Goal: Contribute content: Contribute content

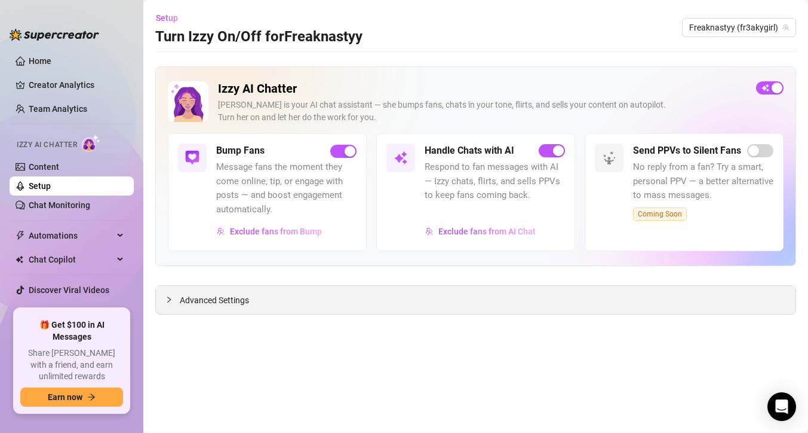
click at [352, 302] on div "Advanced Settings" at bounding box center [476, 300] width 640 height 28
click at [70, 109] on link "Team Analytics" at bounding box center [58, 109] width 59 height 10
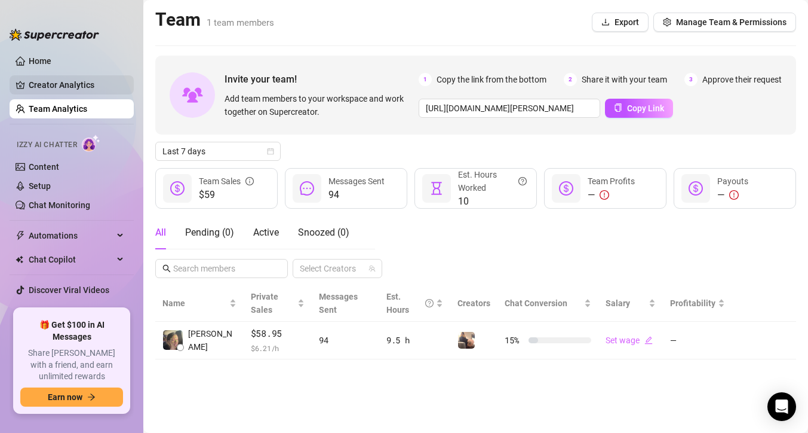
click at [78, 85] on link "Creator Analytics" at bounding box center [77, 84] width 96 height 19
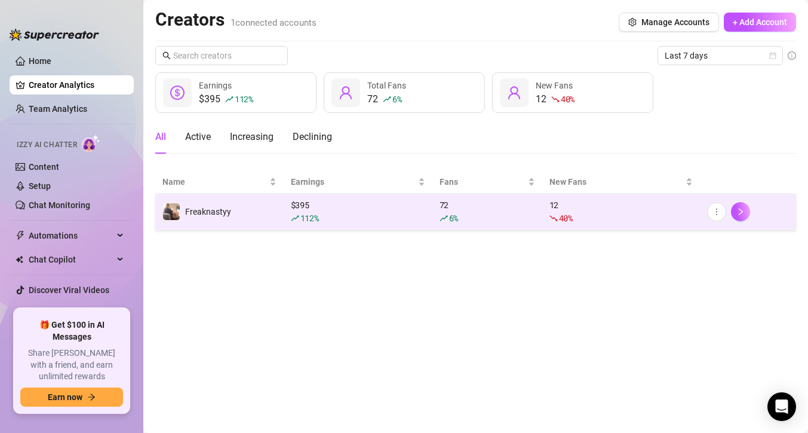
click at [280, 203] on td "Freaknastyy" at bounding box center [219, 212] width 128 height 36
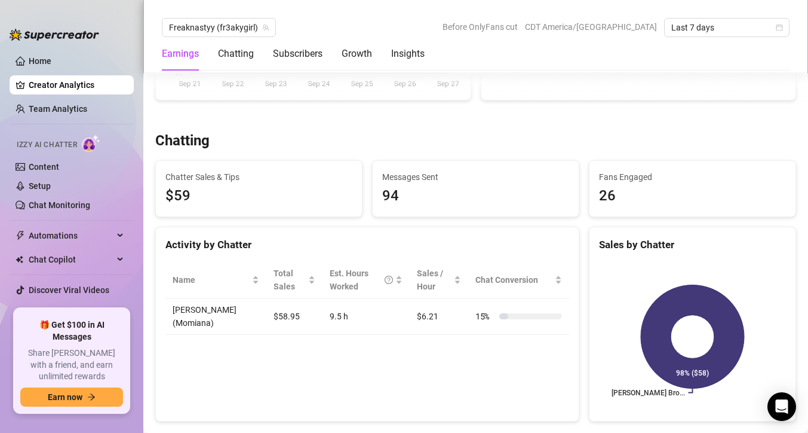
scroll to position [339, 0]
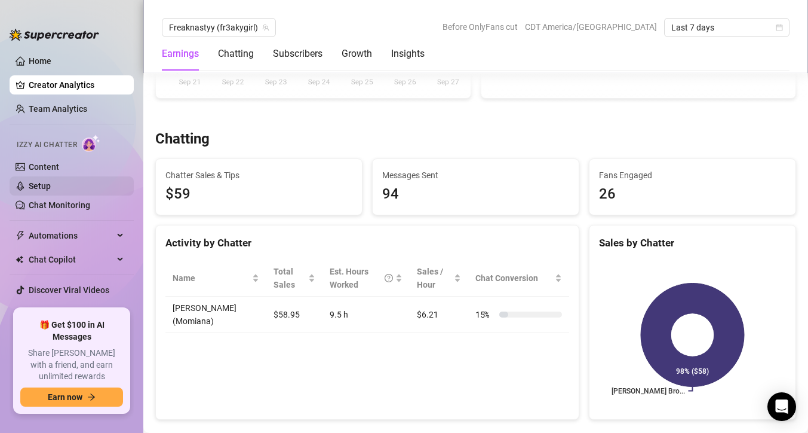
click at [51, 191] on link "Setup" at bounding box center [40, 186] width 22 height 10
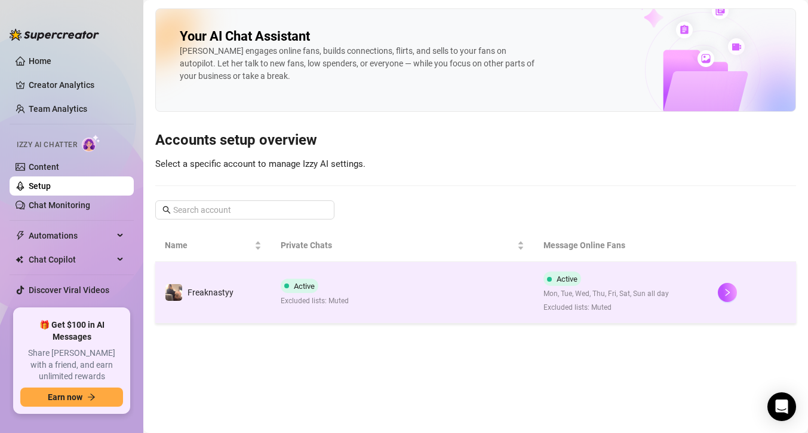
click at [397, 305] on td "Active Excluded lists: Muted" at bounding box center [402, 293] width 262 height 62
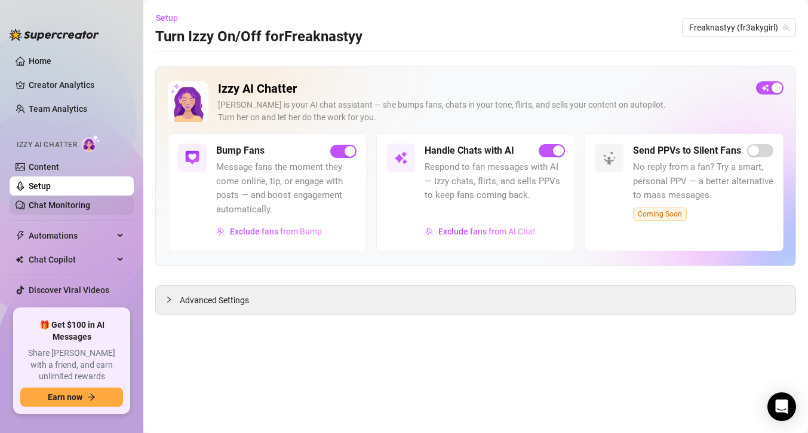
click at [90, 200] on link "Chat Monitoring" at bounding box center [60, 205] width 62 height 10
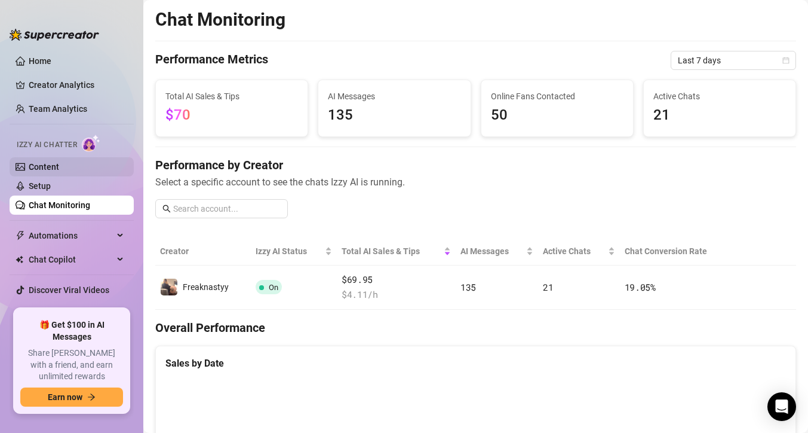
click at [59, 170] on link "Content" at bounding box center [44, 167] width 30 height 10
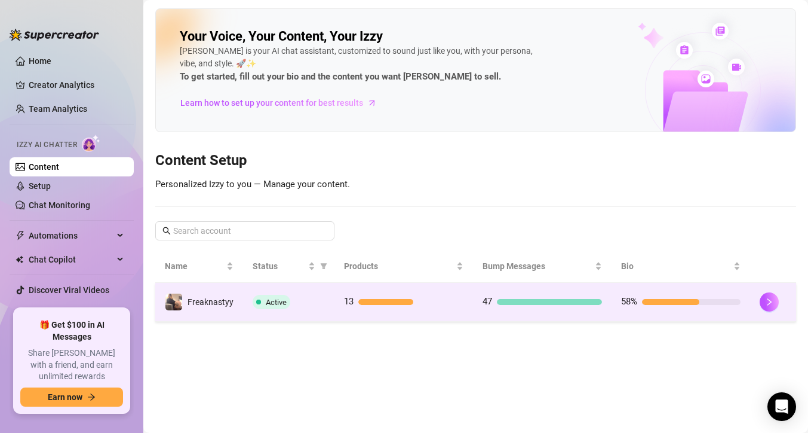
click at [339, 297] on td "13" at bounding box center [404, 302] width 139 height 39
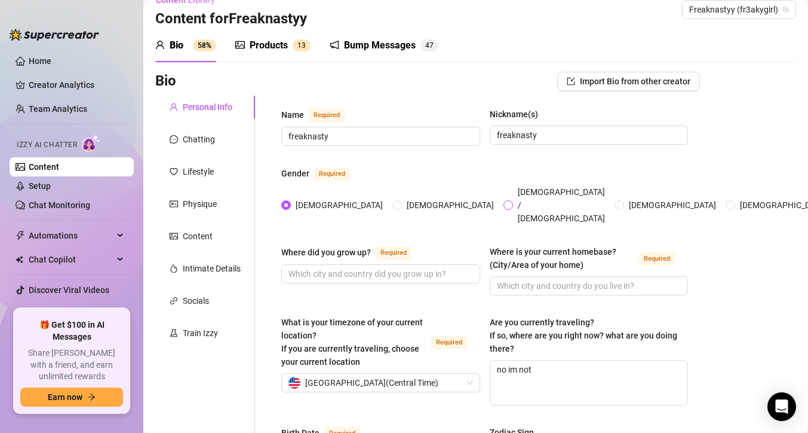
scroll to position [32, 0]
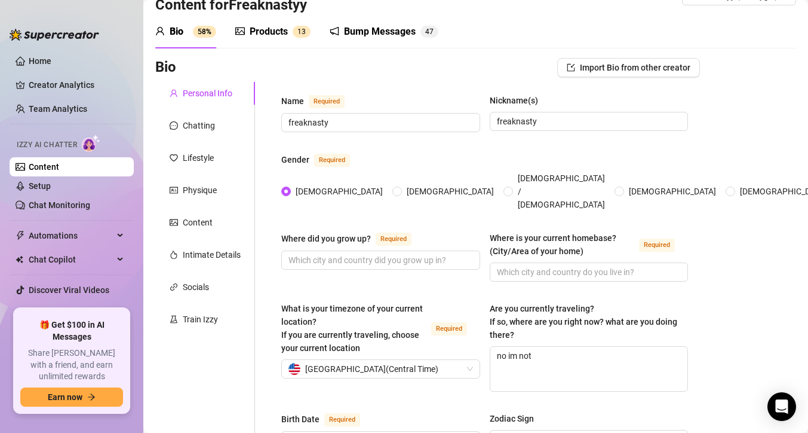
click at [278, 44] on div "Products 1 3" at bounding box center [272, 31] width 75 height 33
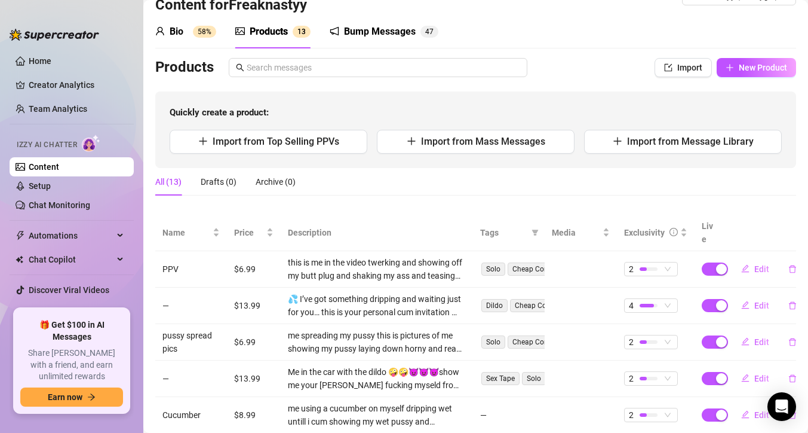
click at [278, 39] on div "Products 1 3" at bounding box center [272, 31] width 75 height 33
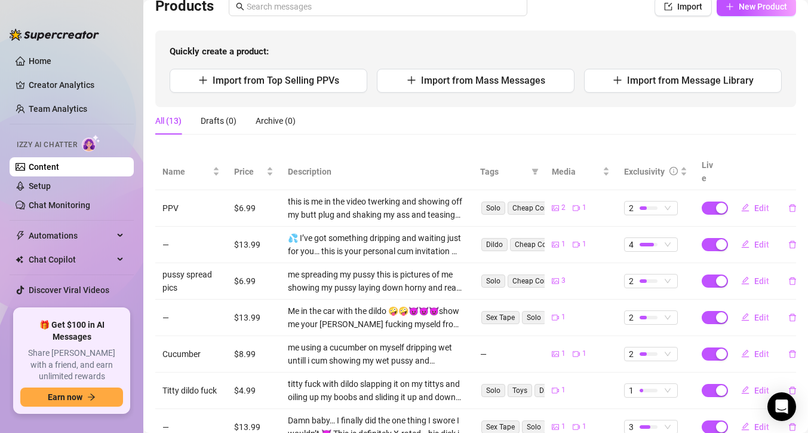
scroll to position [119, 0]
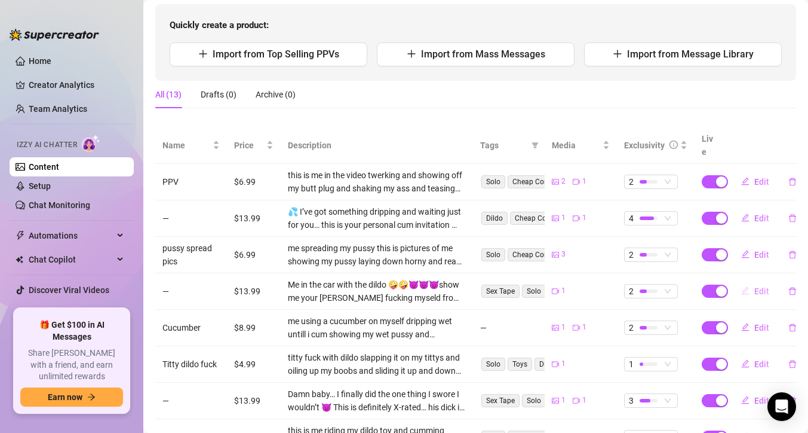
click at [753, 281] on button "Edit" at bounding box center [755, 290] width 47 height 19
type textarea "Me in the car with the dildo 🤪🤪😈😈😈show me your [PERSON_NAME] babeMe in the car …"
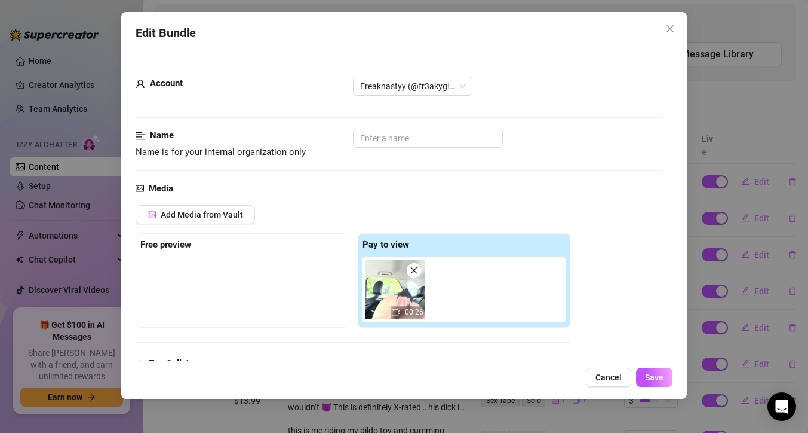
scroll to position [6, 0]
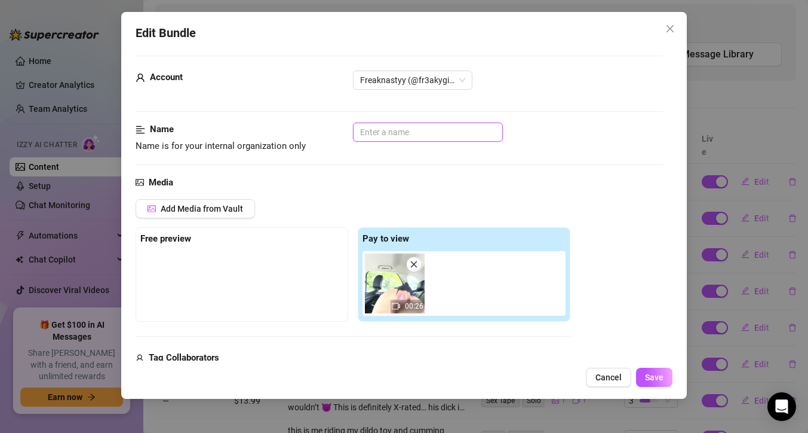
click at [384, 127] on input "text" at bounding box center [428, 131] width 150 height 19
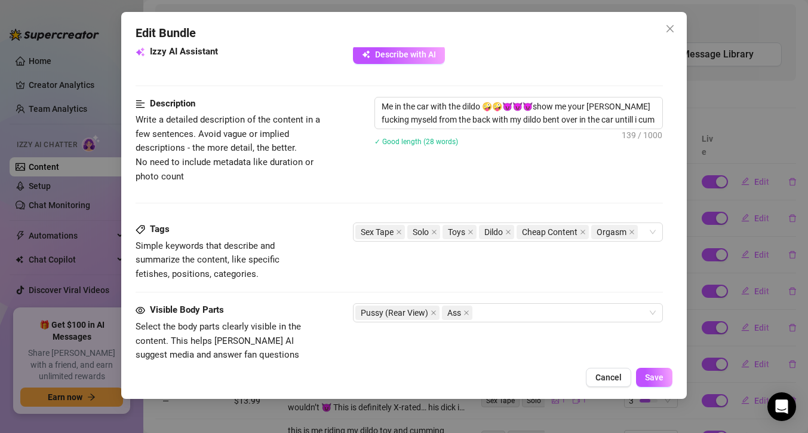
scroll to position [443, 0]
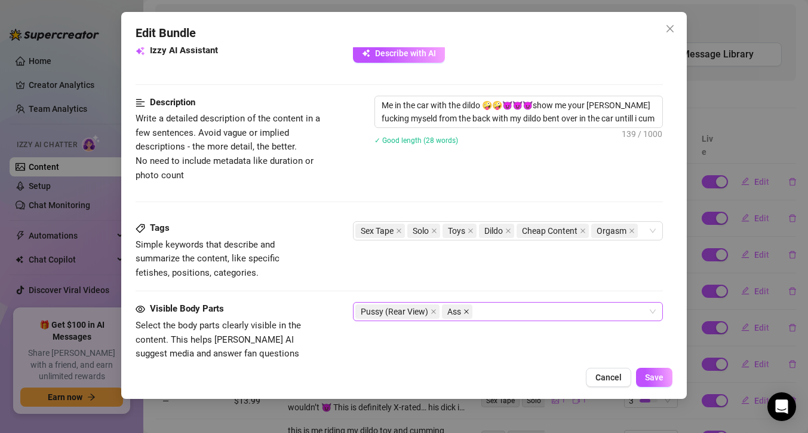
click at [465, 309] on icon "close" at bounding box center [467, 311] width 6 height 6
type input "dildo in the car"
click at [649, 394] on div "Edit Bundle Account Freaknastyy (@fr3akygirl) Name Name is for your internal or…" at bounding box center [404, 205] width 566 height 387
click at [654, 383] on button "Save" at bounding box center [654, 376] width 36 height 19
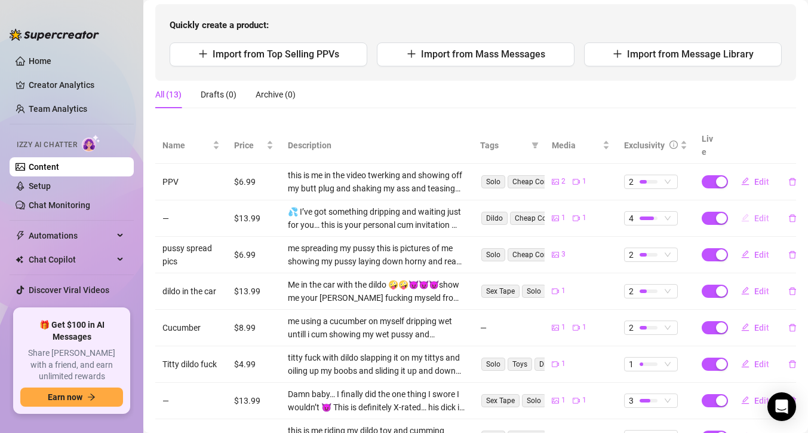
click at [755, 213] on span "Edit" at bounding box center [762, 218] width 15 height 10
type textarea "💦 I’ve got something dripping and waiting just for you… this is your personal c…"
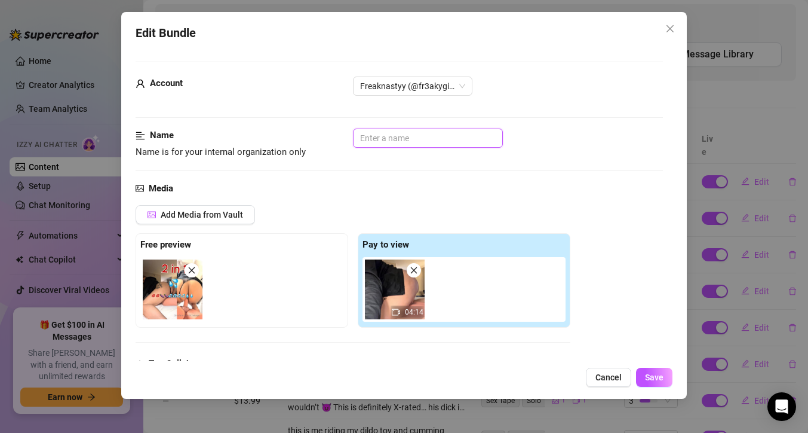
click at [413, 139] on input "text" at bounding box center [428, 137] width 150 height 19
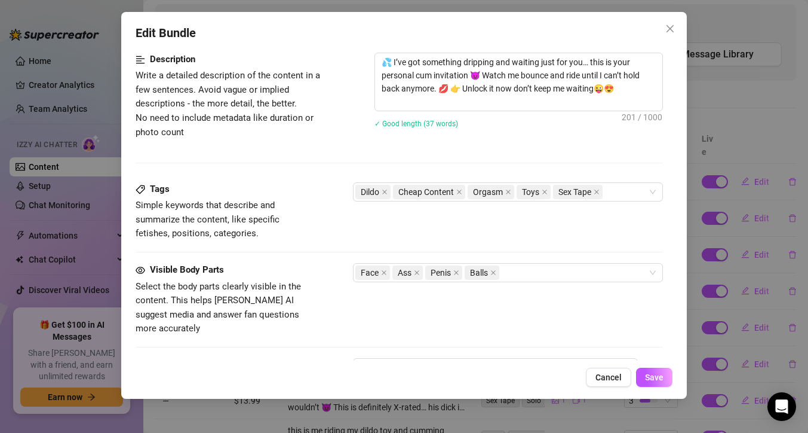
scroll to position [487, 0]
type input "2 in one me riding my dildo untill i orgasm"
click at [666, 374] on button "Save" at bounding box center [654, 376] width 36 height 19
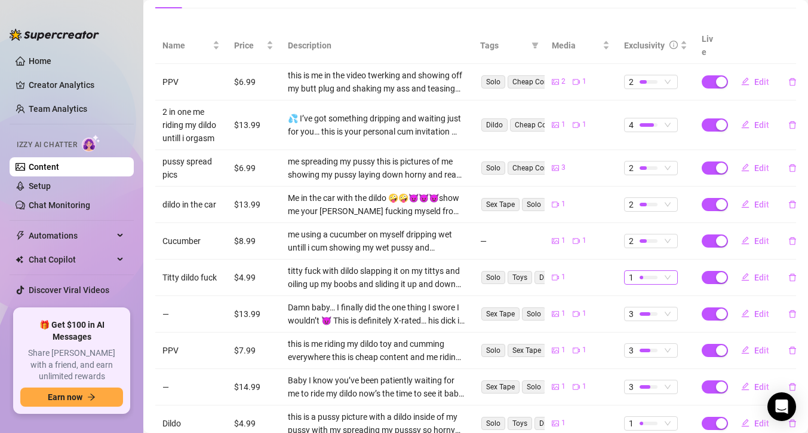
scroll to position [228, 0]
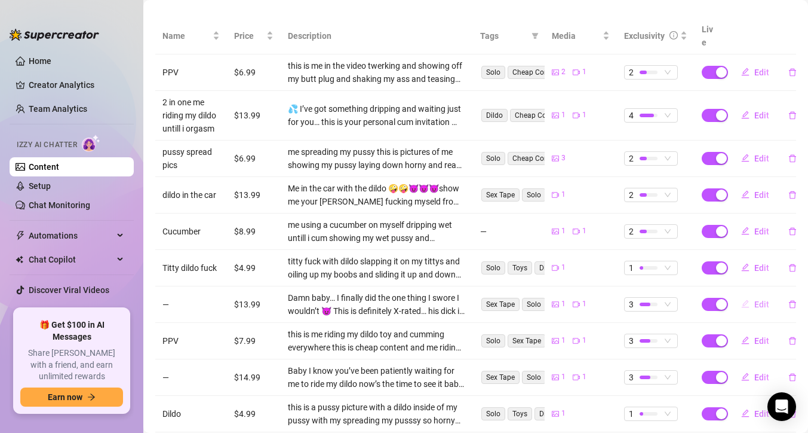
click at [764, 298] on button "Edit" at bounding box center [755, 304] width 47 height 19
type textarea "Damn baby… I finally did the one thing I swore I wouldn’t 😈 This is definitely …"
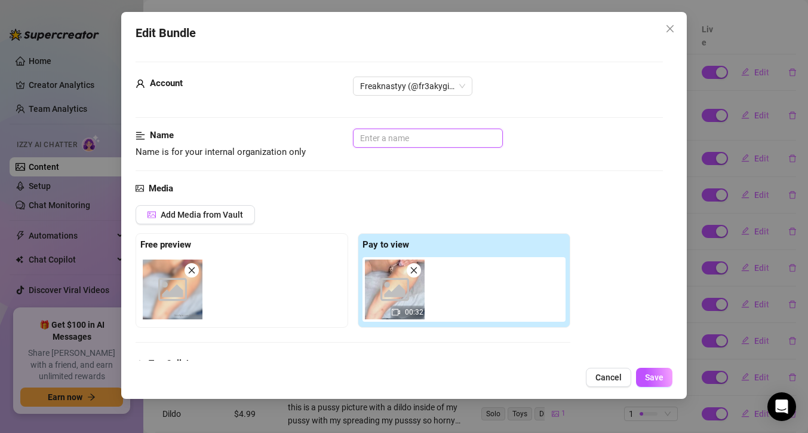
click at [428, 144] on input "text" at bounding box center [428, 137] width 150 height 19
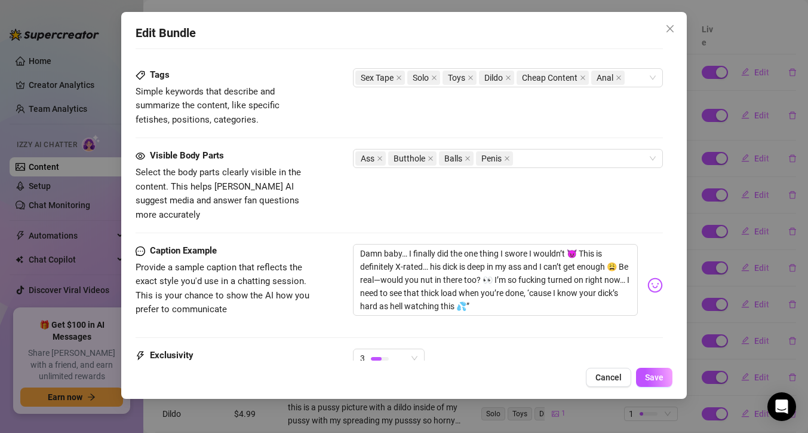
scroll to position [717, 0]
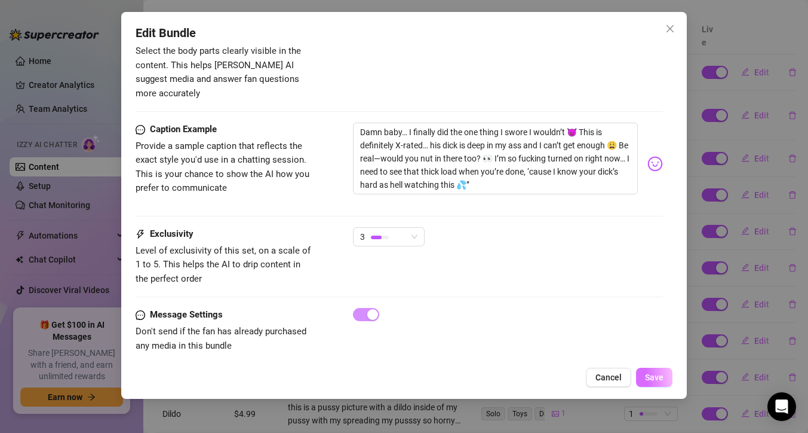
type input "anal video"
click at [663, 385] on button "Save" at bounding box center [654, 376] width 36 height 19
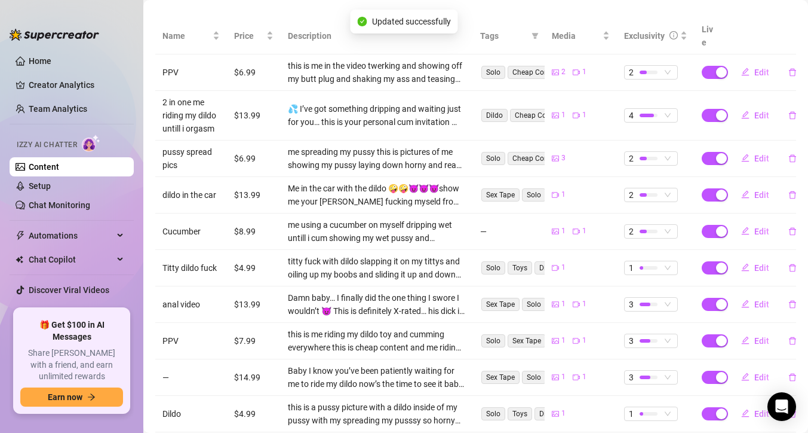
scroll to position [240, 0]
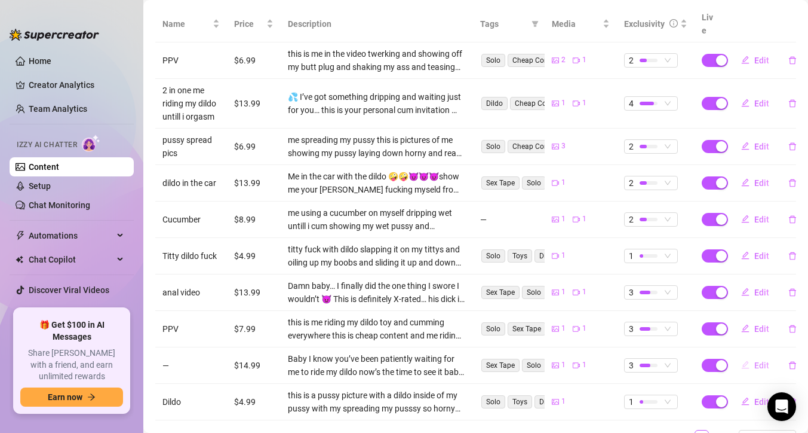
click at [751, 355] on button "Edit" at bounding box center [755, 364] width 47 height 19
type textarea "Baby I know you’ve been patiently waiting for me to ride my dildo now’s the tim…"
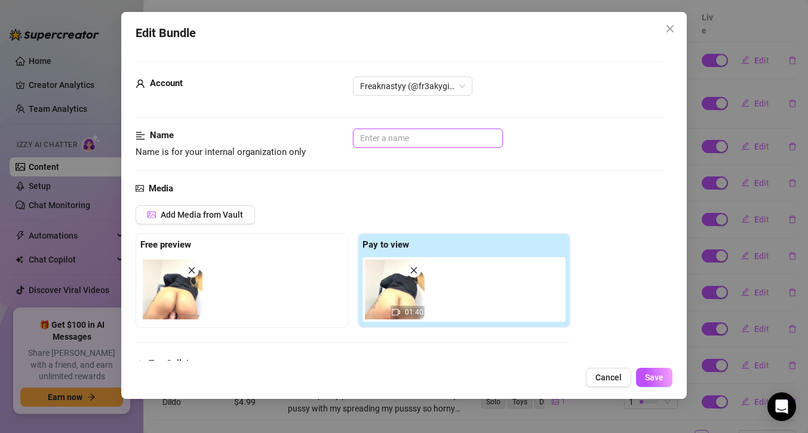
click at [453, 134] on input "text" at bounding box center [428, 137] width 150 height 19
type input "riding sex doll on chair"
click at [669, 379] on button "Save" at bounding box center [654, 376] width 36 height 19
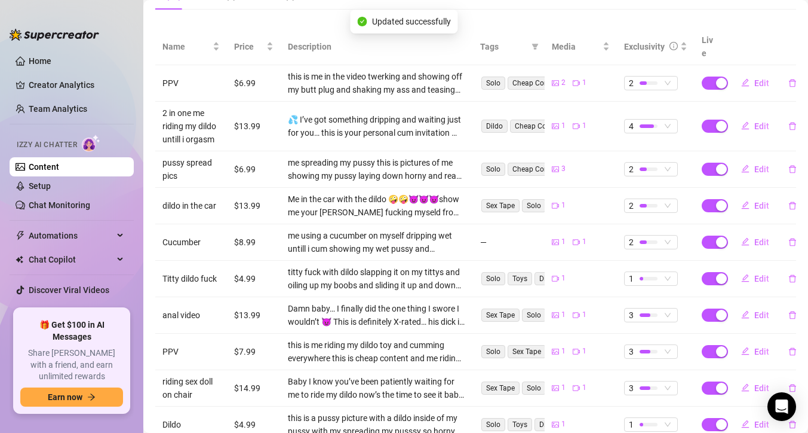
scroll to position [217, 0]
click at [737, 342] on button "Edit" at bounding box center [755, 351] width 47 height 19
type textarea "this is me riding my dildo toy and cumming everywhere this is cheap content and…"
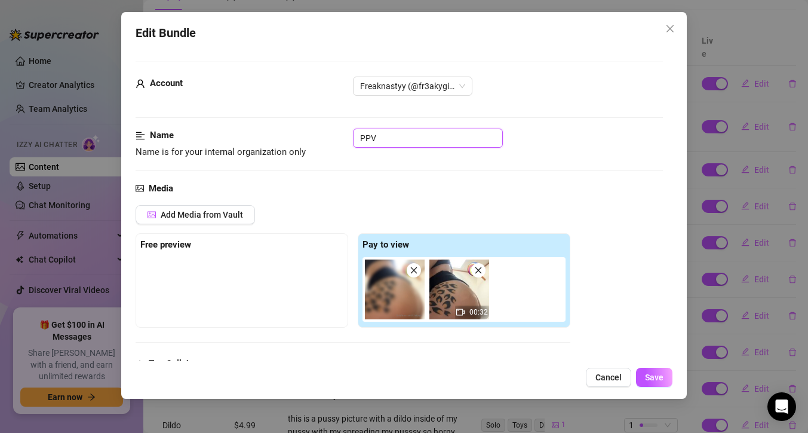
click at [382, 139] on input "PPV" at bounding box center [428, 137] width 150 height 19
type input "riding dildo sex doll"
click at [671, 390] on div "Edit Bundle Account Freaknastyy (@fr3akygirl) Name Name is for your internal or…" at bounding box center [404, 205] width 566 height 387
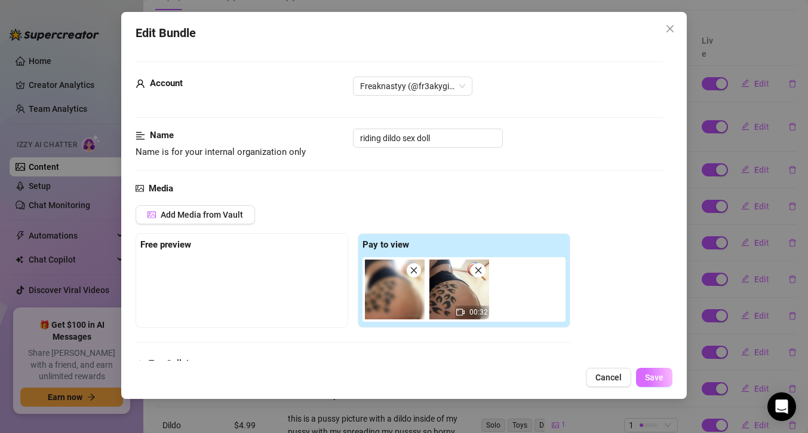
click at [671, 382] on button "Save" at bounding box center [654, 376] width 36 height 19
click at [654, 390] on div "Edit Bundle Account Freaknastyy (@fr3akygirl) Name Name is for your internal or…" at bounding box center [404, 205] width 566 height 387
click at [652, 379] on span "Save" at bounding box center [654, 377] width 19 height 10
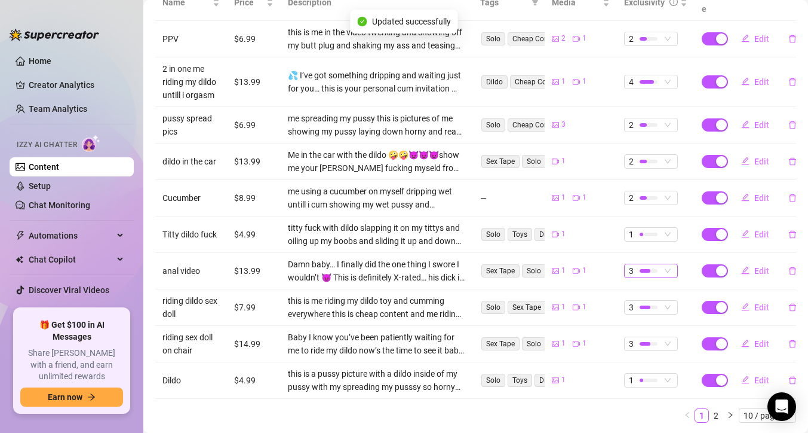
scroll to position [261, 0]
click at [750, 189] on button "Edit" at bounding box center [755, 198] width 47 height 19
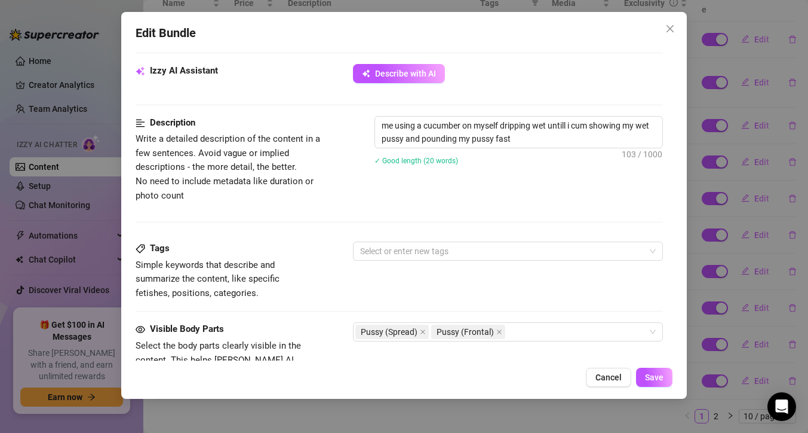
scroll to position [425, 0]
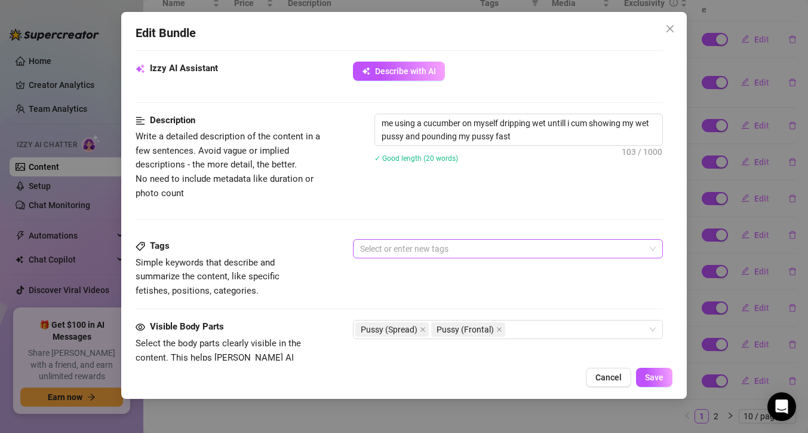
click at [390, 251] on div at bounding box center [501, 248] width 293 height 17
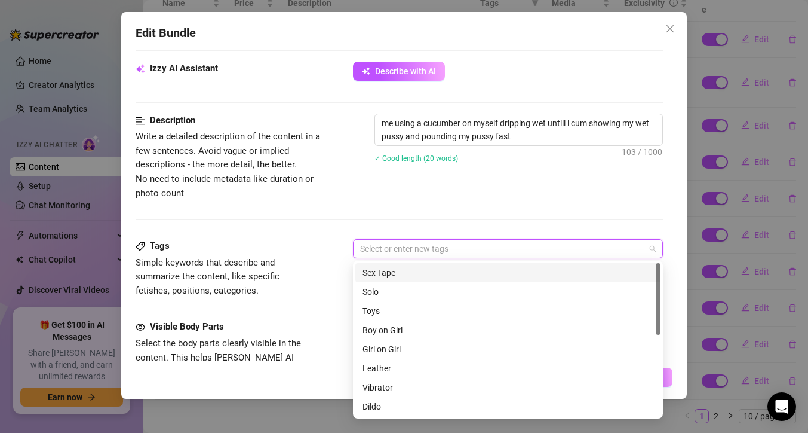
click at [393, 271] on div "Sex Tape" at bounding box center [508, 272] width 291 height 13
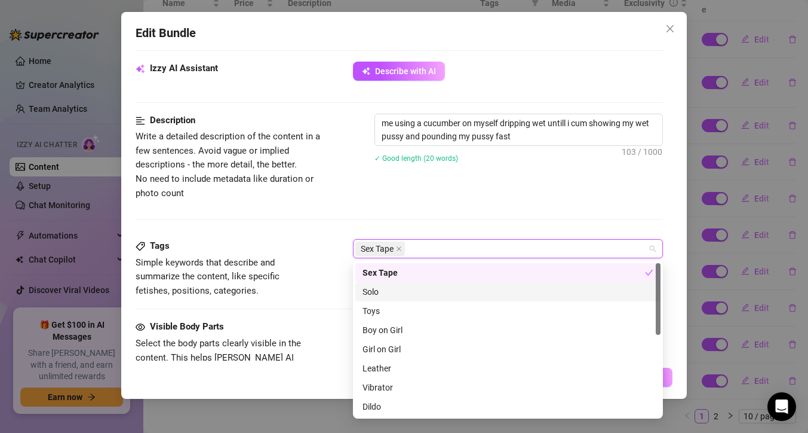
click at [403, 292] on div "Solo" at bounding box center [508, 291] width 291 height 13
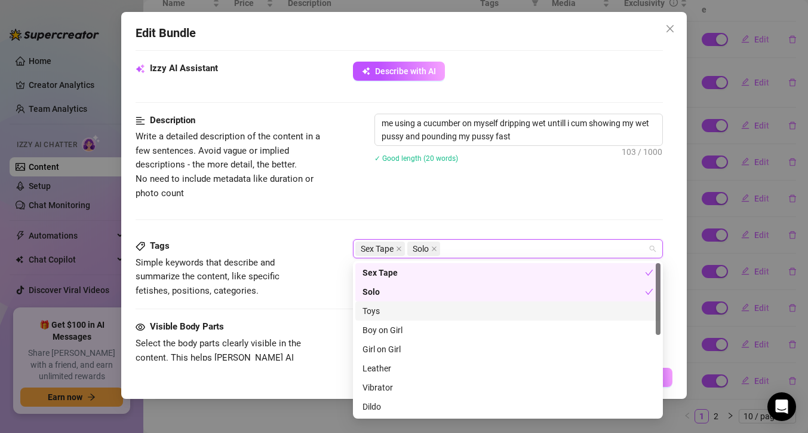
click at [402, 313] on div "Toys" at bounding box center [508, 310] width 291 height 13
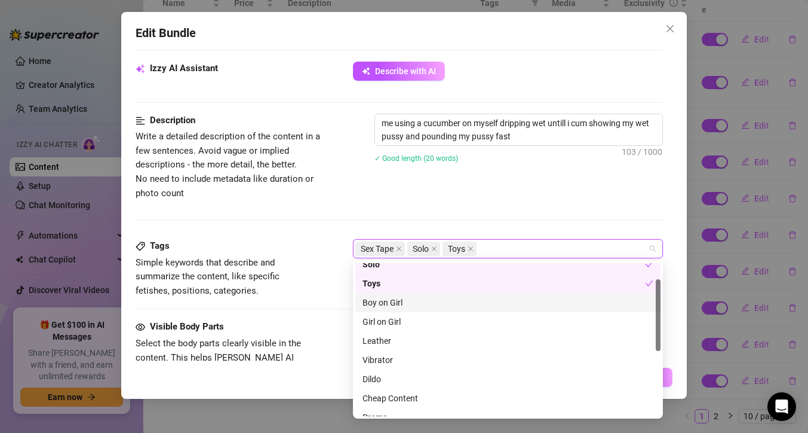
scroll to position [35, 0]
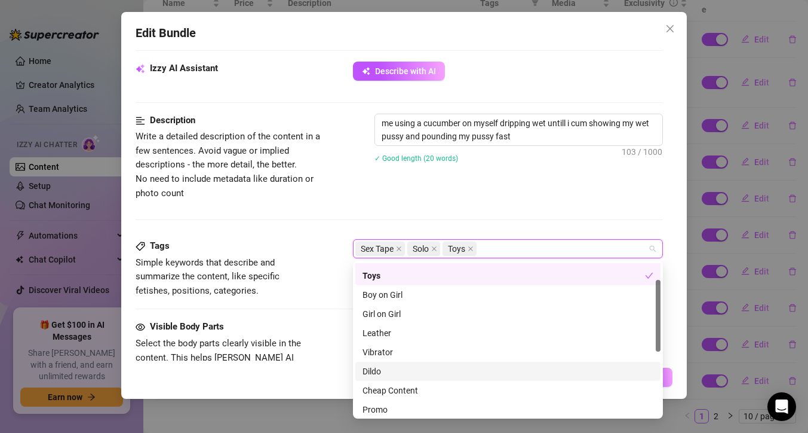
click at [410, 365] on div "Dildo" at bounding box center [508, 370] width 291 height 13
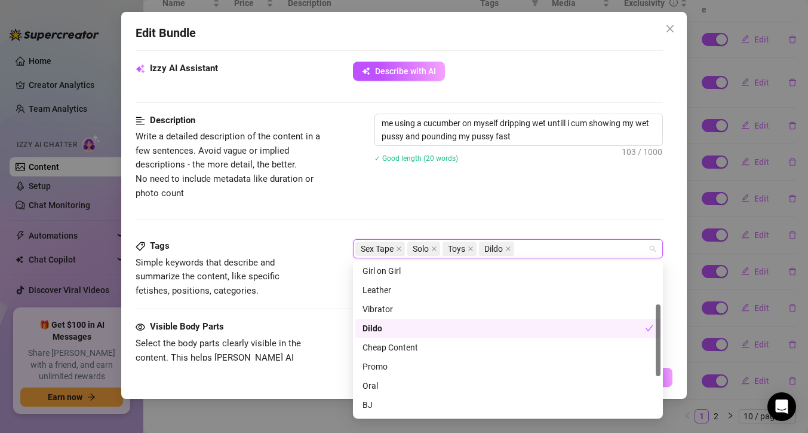
scroll to position [87, 0]
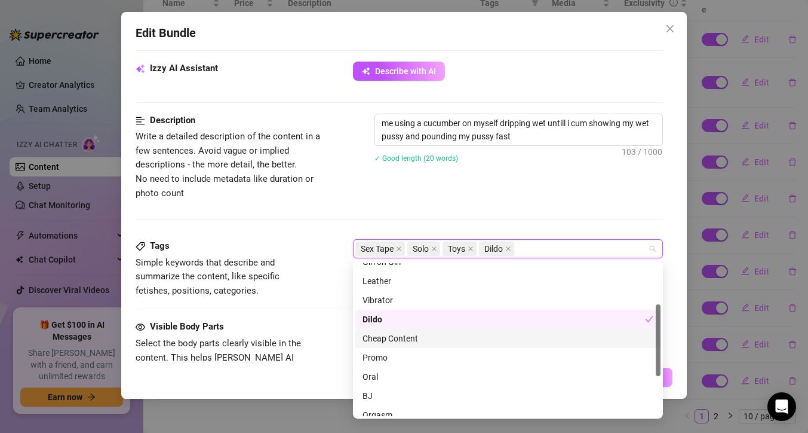
click at [412, 337] on div "Cheap Content" at bounding box center [508, 338] width 291 height 13
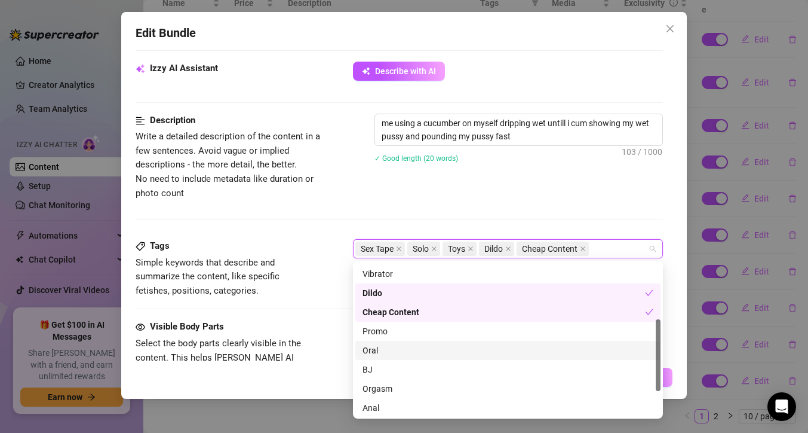
scroll to position [123, 0]
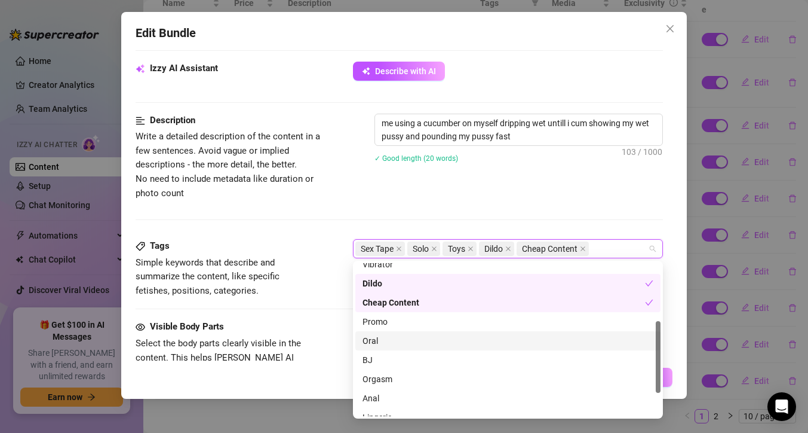
click at [423, 378] on div "Orgasm" at bounding box center [508, 378] width 291 height 13
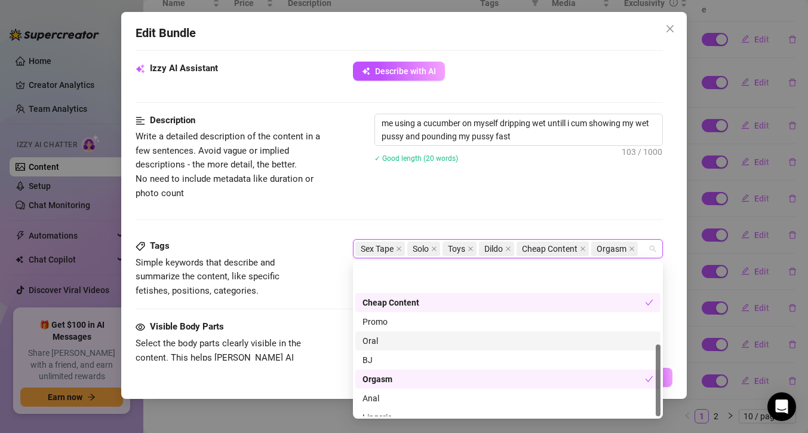
scroll to position [172, 0]
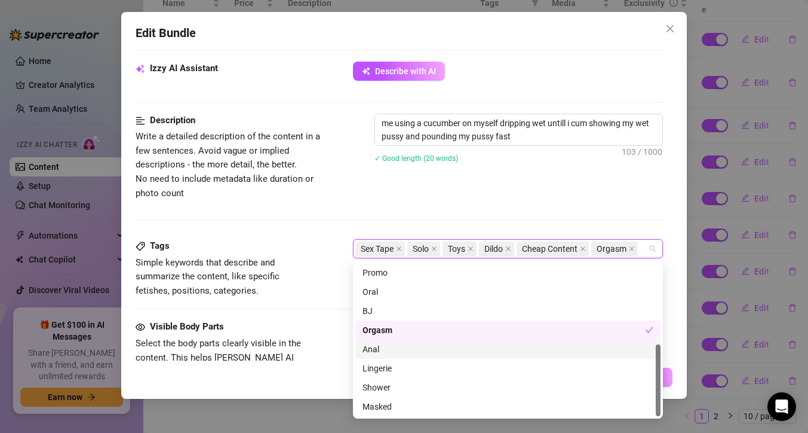
click at [311, 284] on span "Simple keywords that describe and summarize the content, like specific fetishes…" at bounding box center [225, 277] width 179 height 42
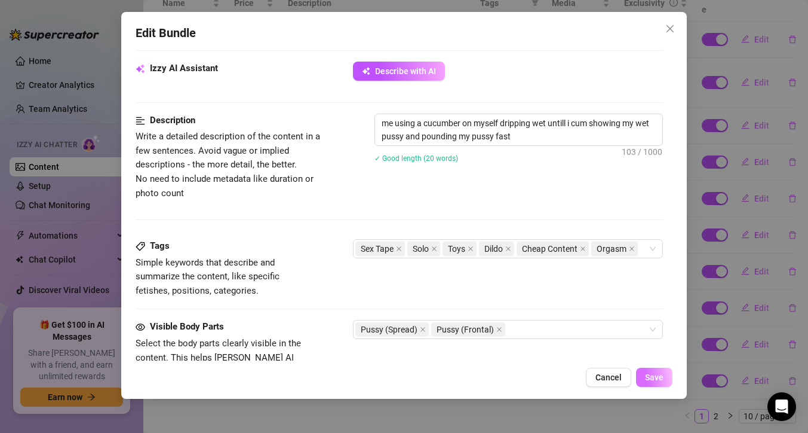
click at [646, 375] on span "Save" at bounding box center [654, 377] width 19 height 10
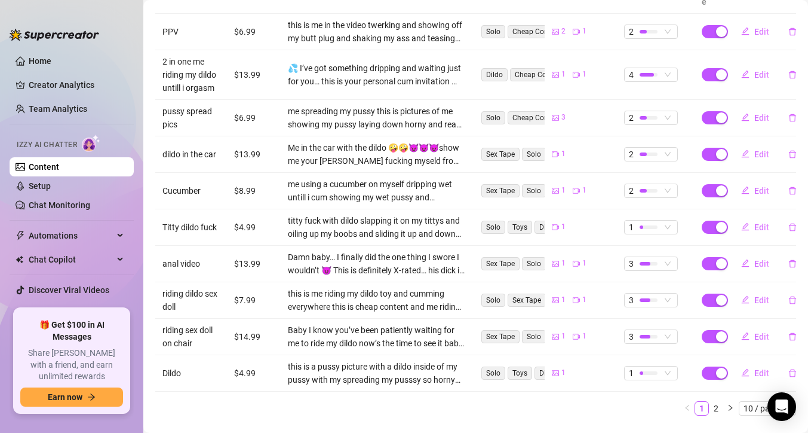
scroll to position [272, 0]
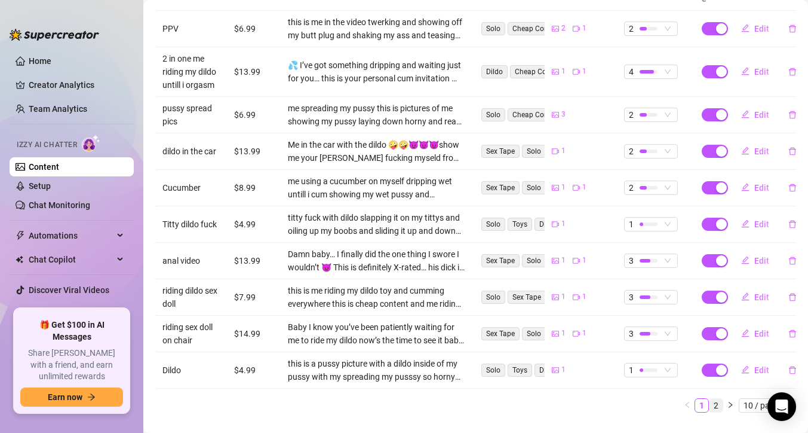
click at [715, 398] on link "2" at bounding box center [716, 404] width 13 height 13
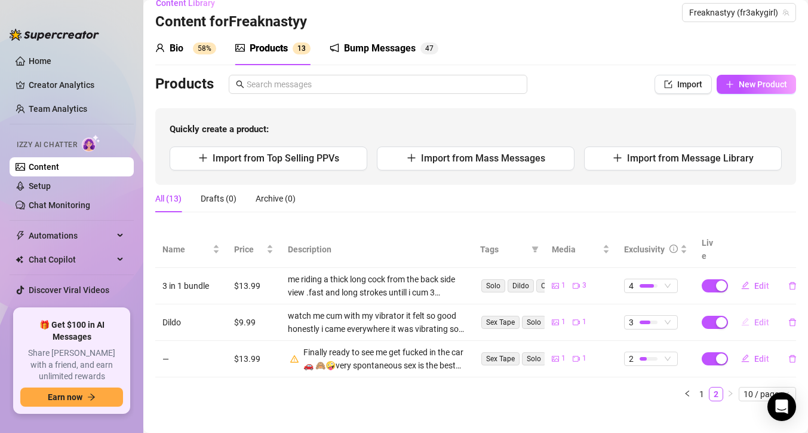
click at [739, 312] on button "Edit" at bounding box center [755, 321] width 47 height 19
type textarea "watch me cum with my vibrator it felt so good honestly i came everywhere it was…"
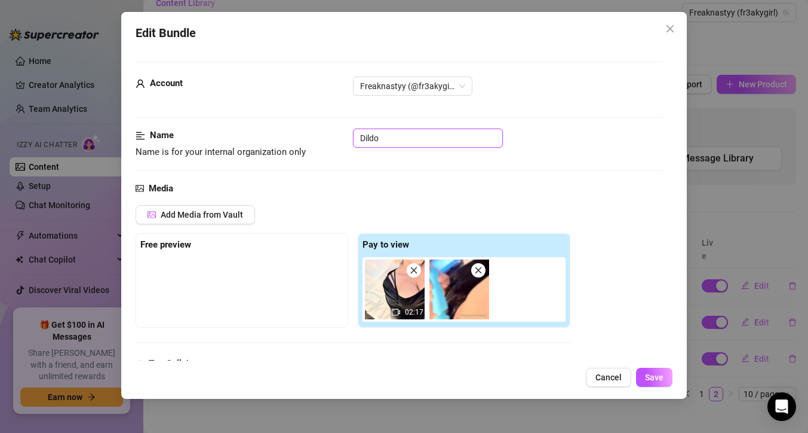
click at [444, 133] on input "Dildo" at bounding box center [428, 137] width 150 height 19
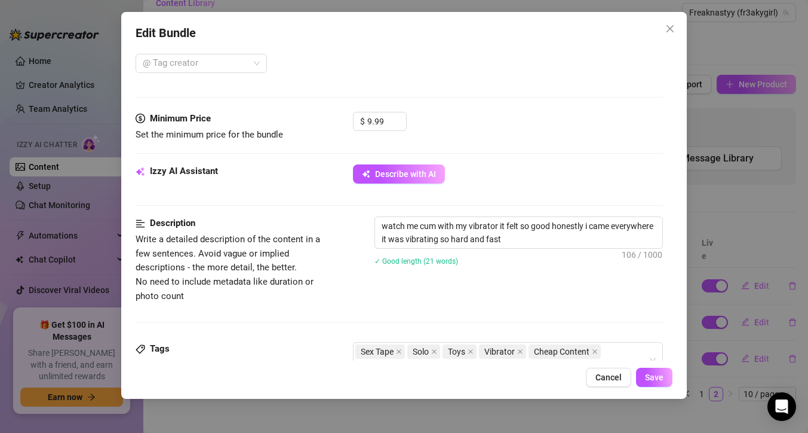
scroll to position [397, 0]
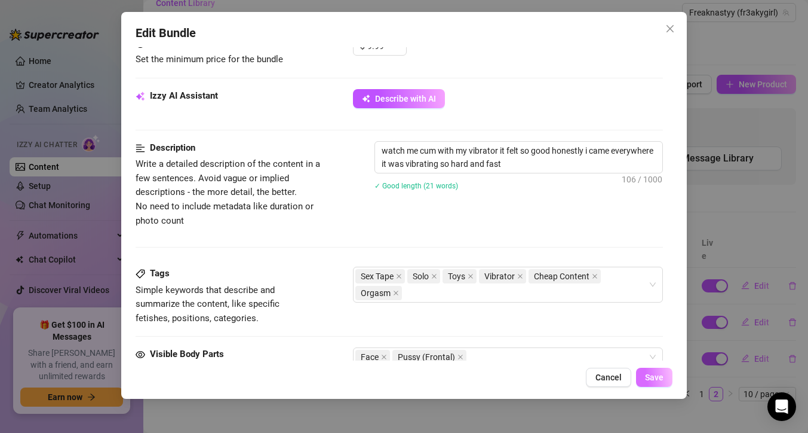
type input "vibrator video"
click at [661, 378] on span "Save" at bounding box center [654, 377] width 19 height 10
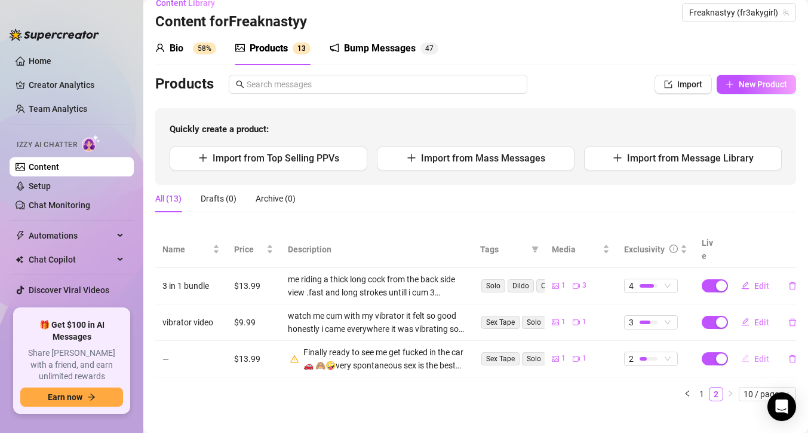
click at [759, 349] on button "Edit" at bounding box center [755, 358] width 47 height 19
type textarea "Finally ready to see me get fucked in the car 🚗 🙈🤪very spontaneous sex is the b…"
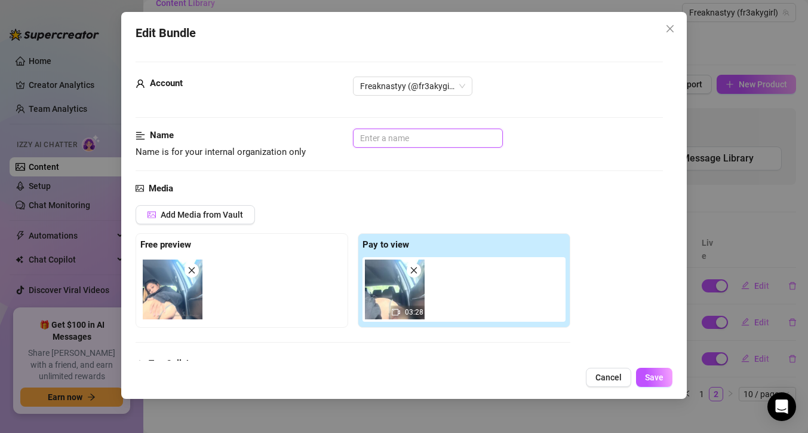
click at [368, 133] on input "text" at bounding box center [428, 137] width 150 height 19
type input "in the car using my dildo"
click at [661, 381] on span "Save" at bounding box center [654, 377] width 19 height 10
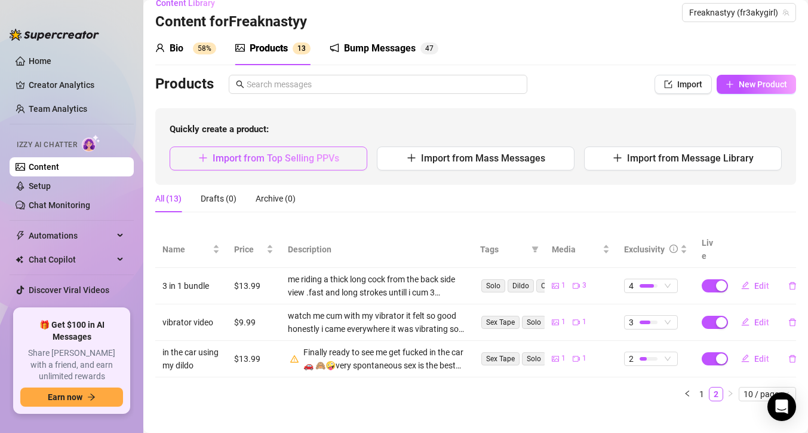
click at [271, 162] on span "Import from Top Selling PPVs" at bounding box center [276, 157] width 127 height 11
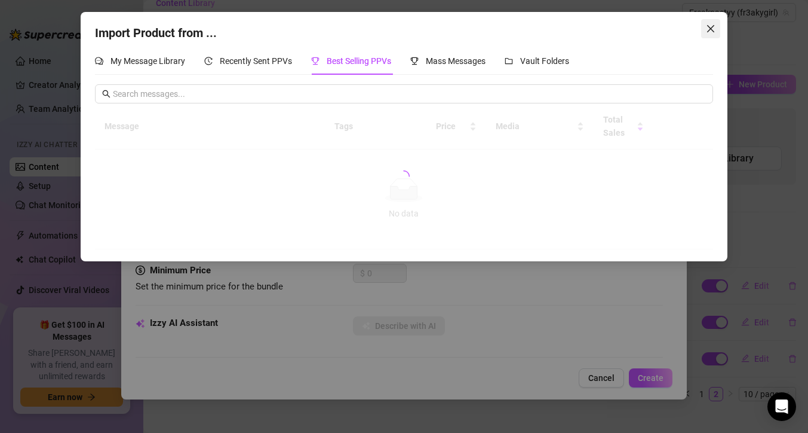
click at [711, 30] on icon "close" at bounding box center [711, 29] width 10 height 10
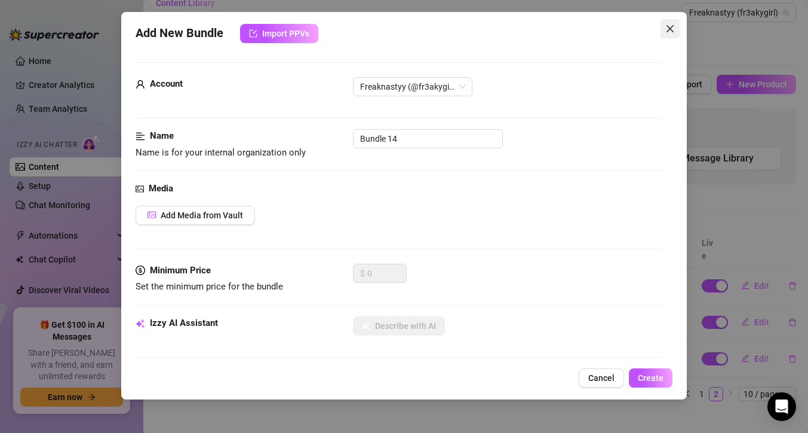
click at [667, 30] on icon "close" at bounding box center [671, 29] width 10 height 10
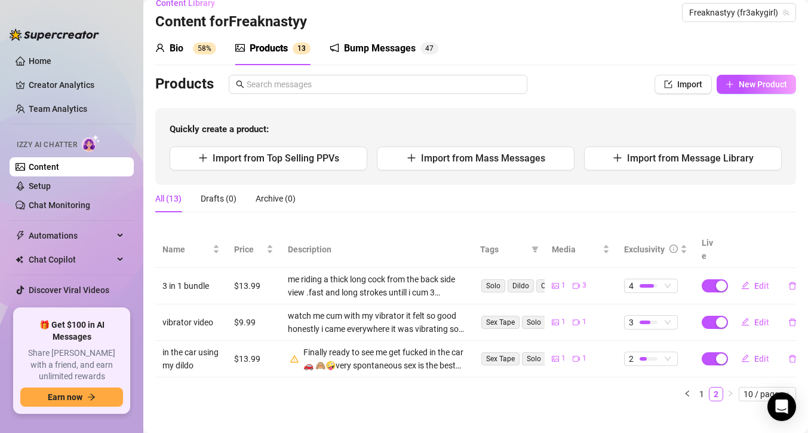
click at [508, 143] on div "Quickly create a product: Import from Top Selling PPVs Import from Mass Message…" at bounding box center [475, 146] width 641 height 76
click at [508, 163] on span "Import from Mass Messages" at bounding box center [483, 157] width 124 height 11
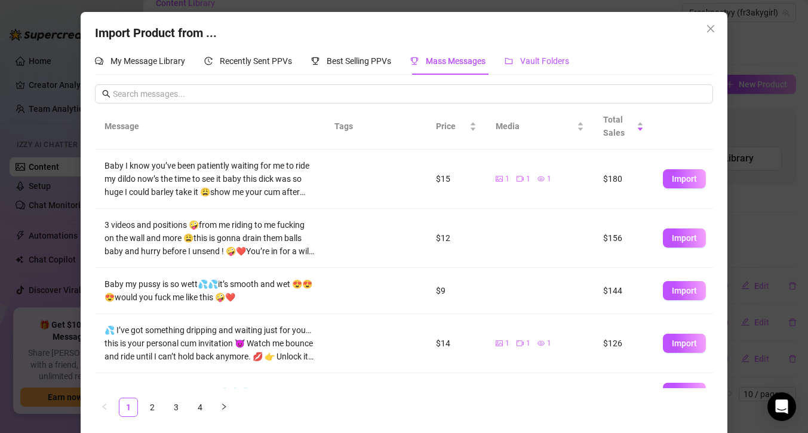
click at [534, 57] on span "Vault Folders" at bounding box center [544, 61] width 49 height 10
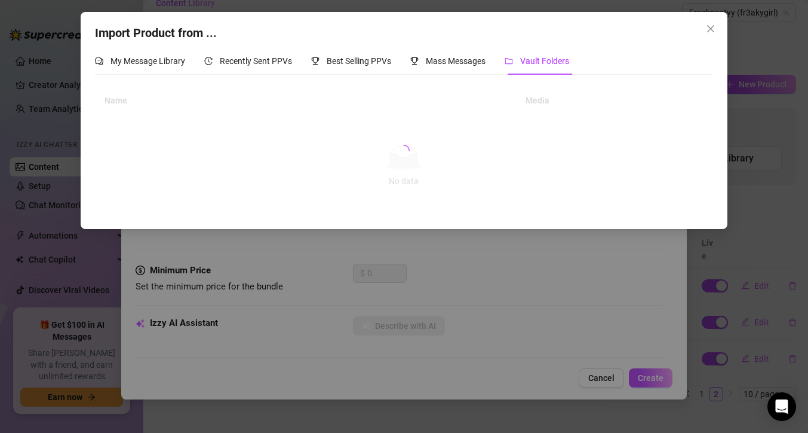
click at [696, 26] on div "Import Product from ..." at bounding box center [404, 33] width 618 height 19
click at [706, 26] on icon "close" at bounding box center [711, 29] width 10 height 10
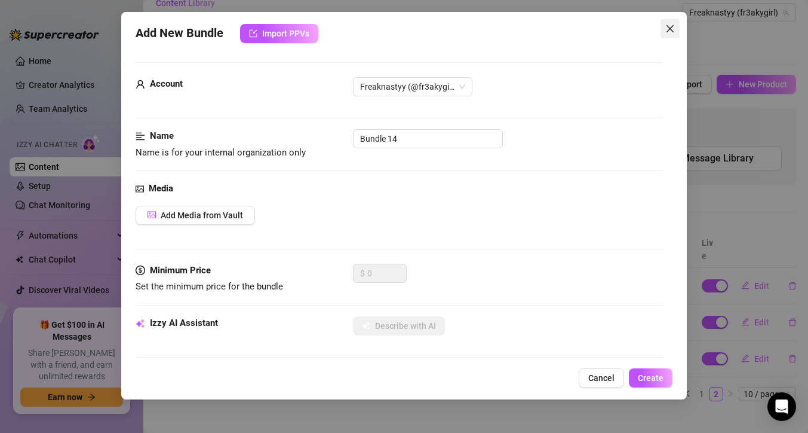
click at [667, 33] on icon "close" at bounding box center [671, 29] width 10 height 10
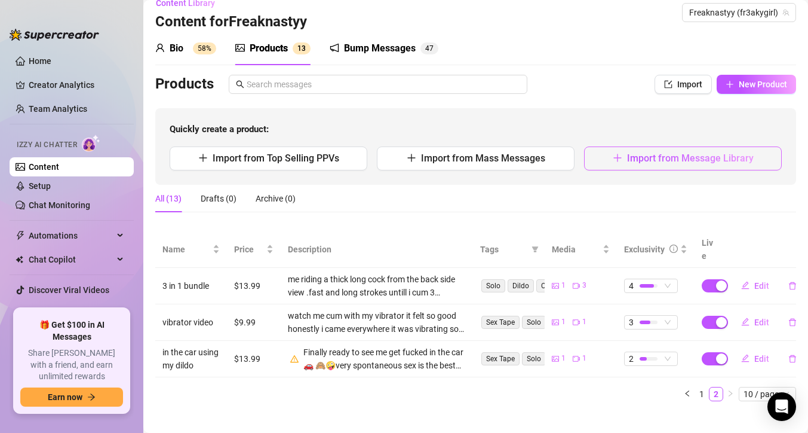
click at [611, 160] on button "Import from Message Library" at bounding box center [683, 158] width 198 height 24
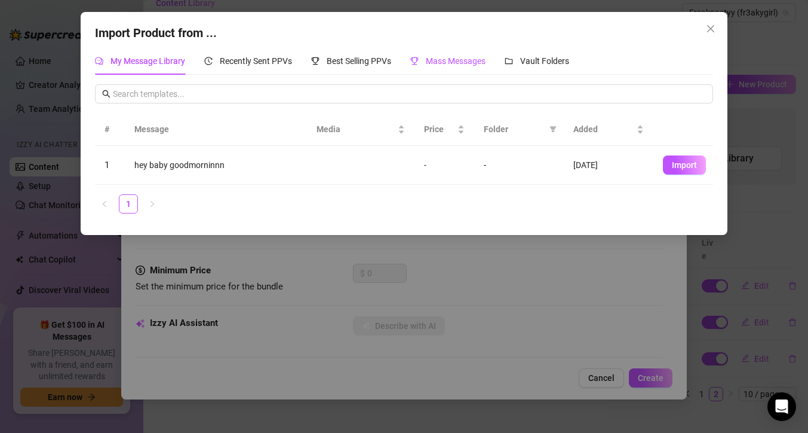
click at [444, 66] on div "Mass Messages" at bounding box center [447, 60] width 75 height 13
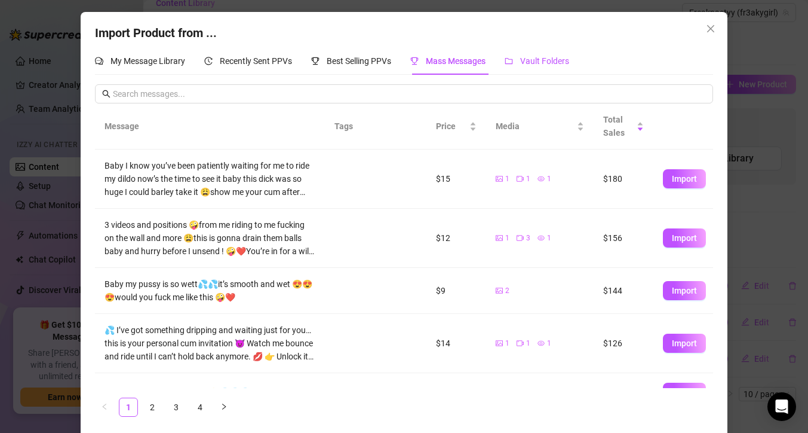
click at [508, 67] on div "Vault Folders" at bounding box center [537, 60] width 65 height 13
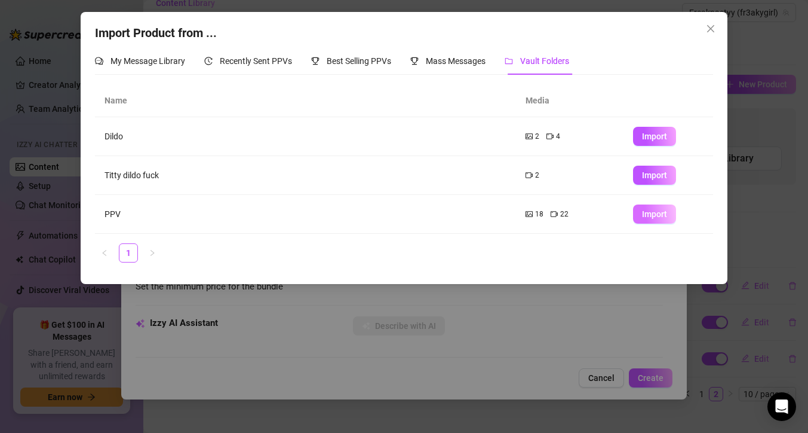
click at [638, 214] on button "Import" at bounding box center [654, 213] width 43 height 19
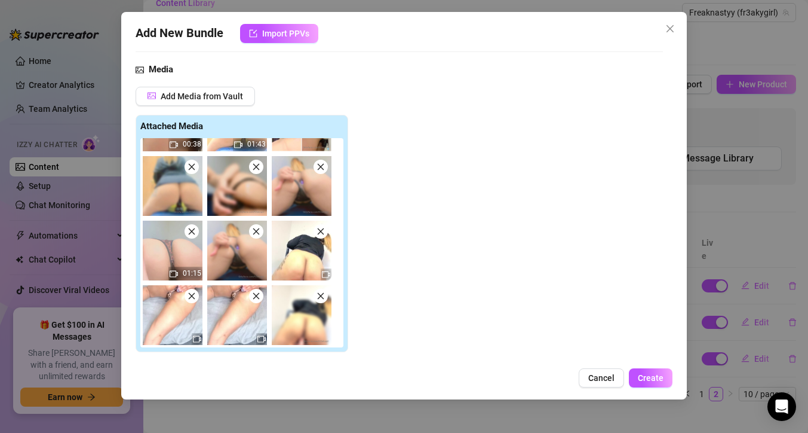
scroll to position [0, 0]
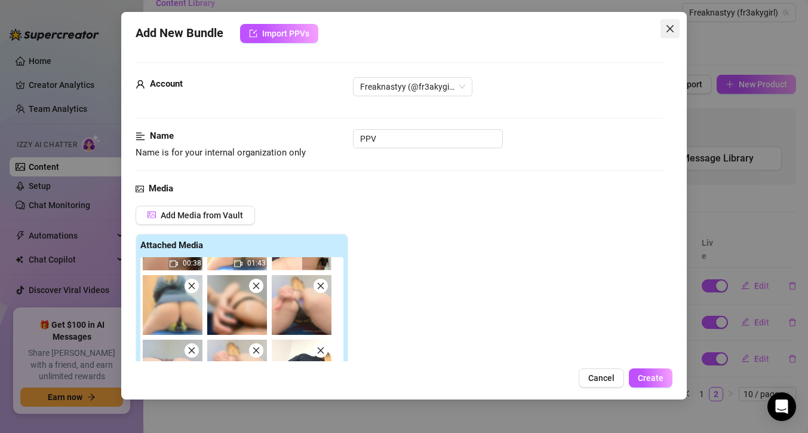
click at [669, 22] on button "Close" at bounding box center [670, 28] width 19 height 19
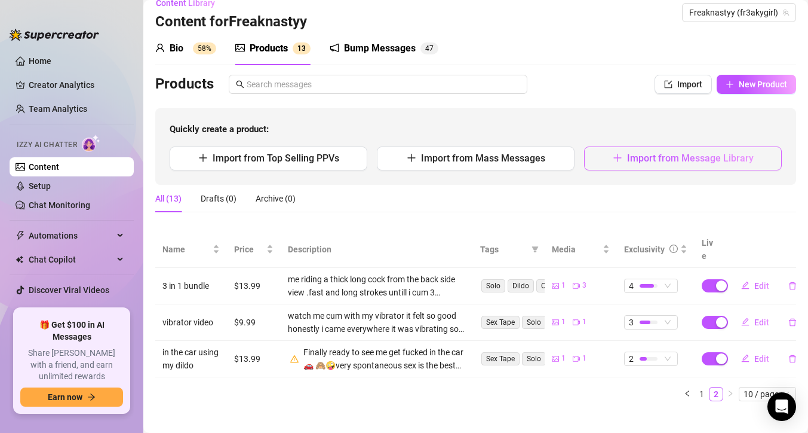
click at [626, 146] on button "Import from Message Library" at bounding box center [683, 158] width 198 height 24
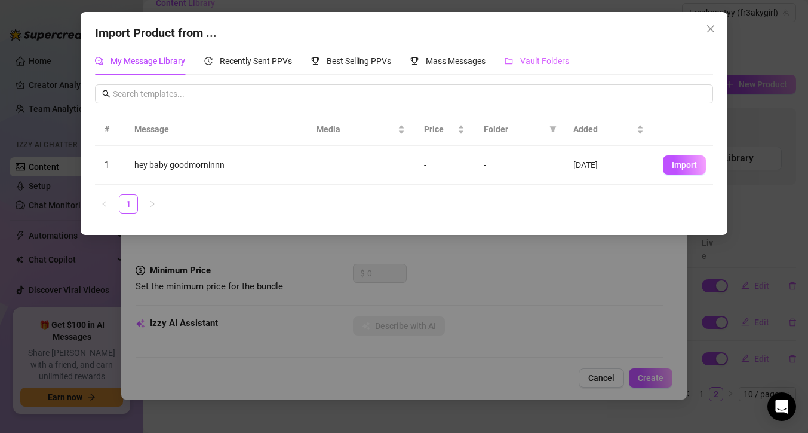
click at [544, 52] on div "Vault Folders" at bounding box center [537, 60] width 65 height 27
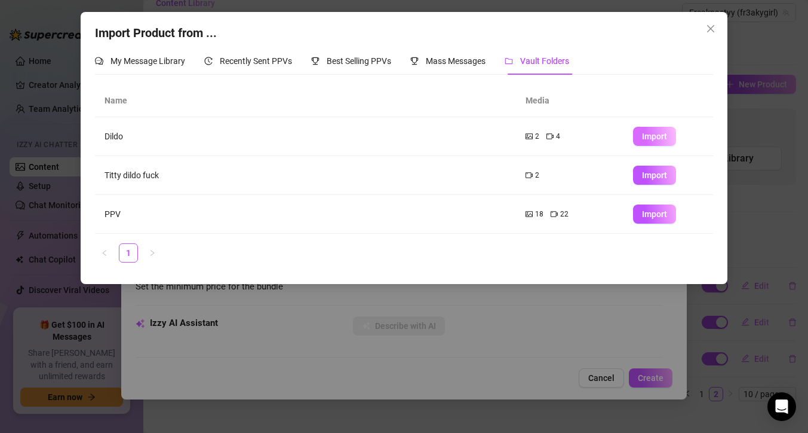
click at [646, 134] on span "Import" at bounding box center [654, 136] width 25 height 10
type textarea "Type your message here..."
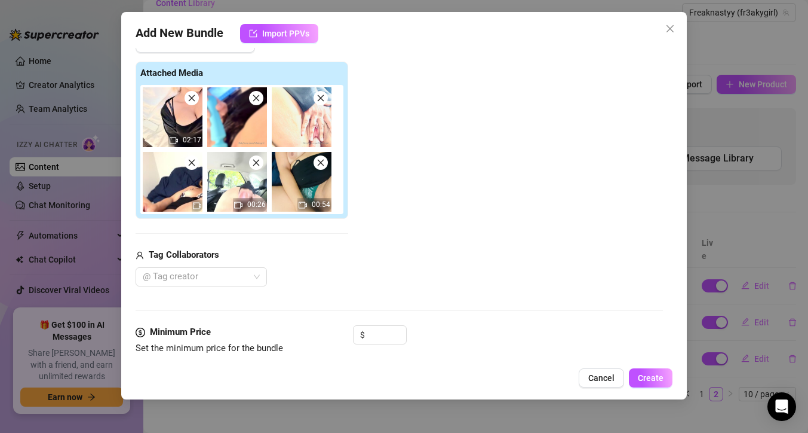
click at [323, 97] on icon "close" at bounding box center [321, 98] width 8 height 8
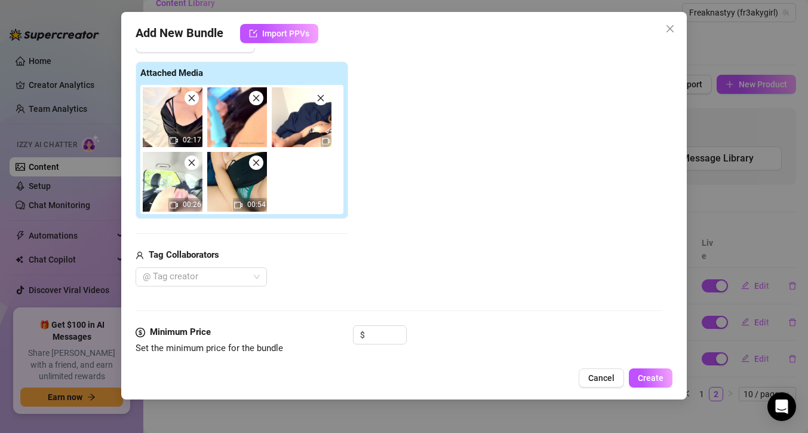
click at [323, 97] on icon "close" at bounding box center [321, 98] width 8 height 8
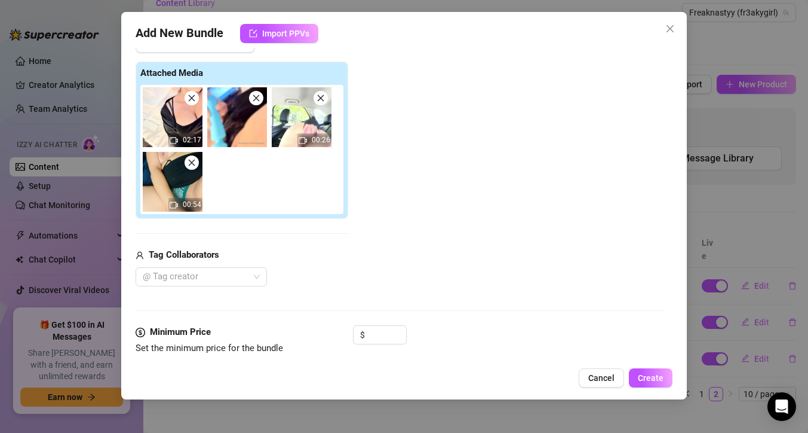
click at [323, 97] on icon "close" at bounding box center [321, 98] width 8 height 8
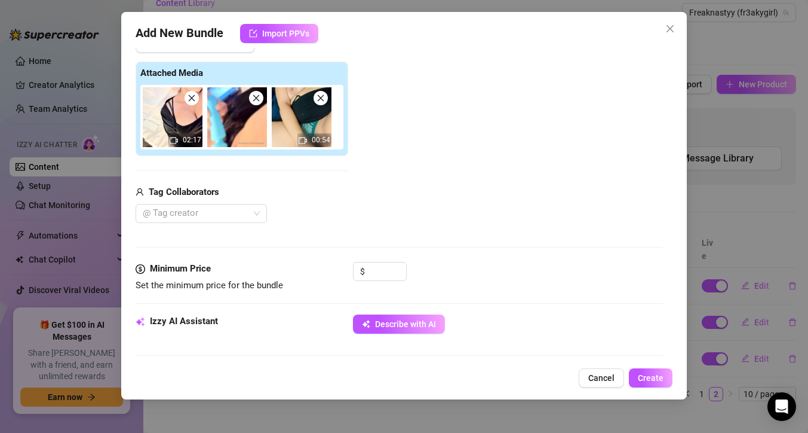
click at [323, 97] on icon "close" at bounding box center [321, 98] width 8 height 8
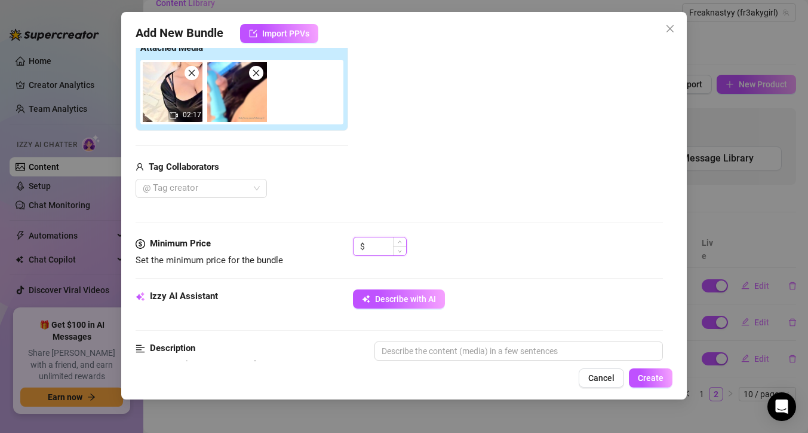
click at [385, 250] on input at bounding box center [386, 246] width 39 height 18
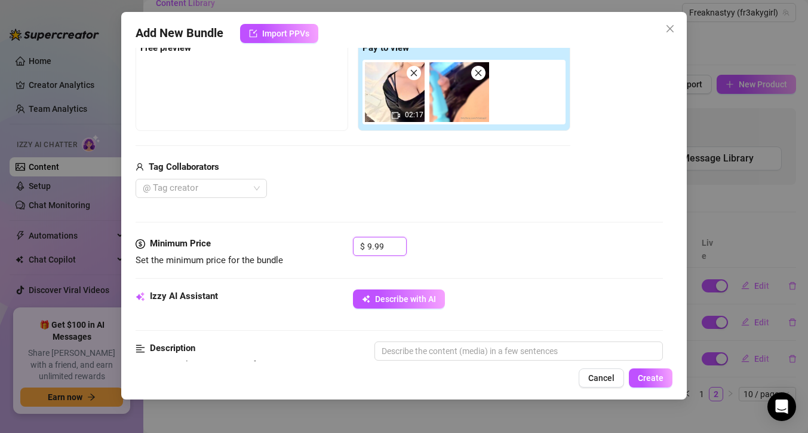
scroll to position [210, 0]
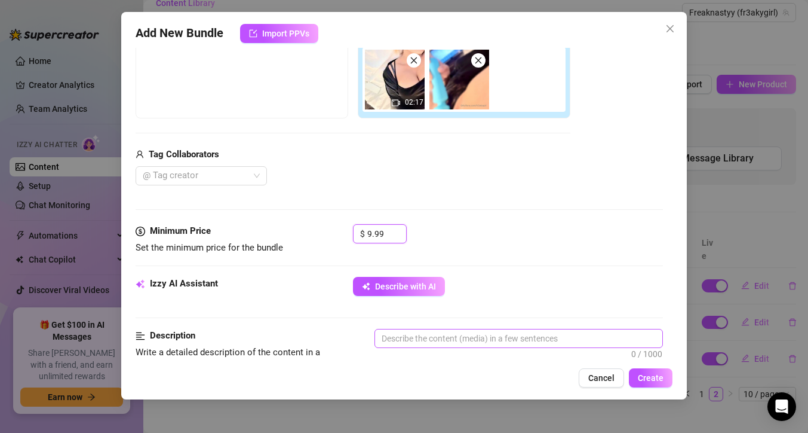
type input "9.99"
click at [463, 332] on textarea at bounding box center [518, 338] width 287 height 18
type textarea "u"
type textarea "us"
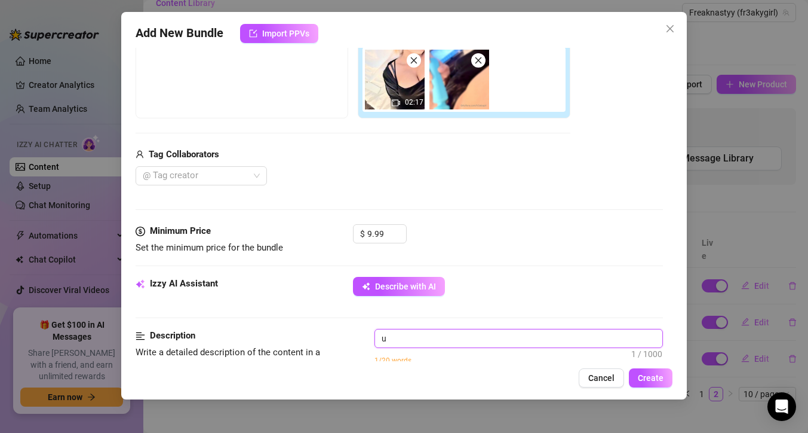
type textarea "us"
type textarea "usi"
type textarea "usin"
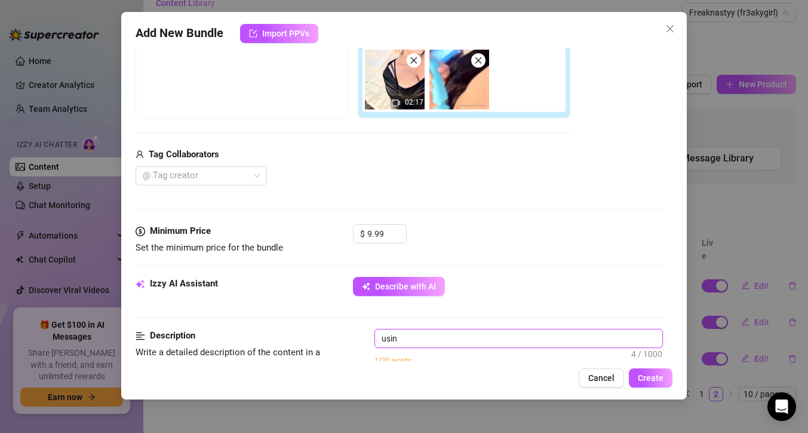
type textarea "using"
type textarea "using m"
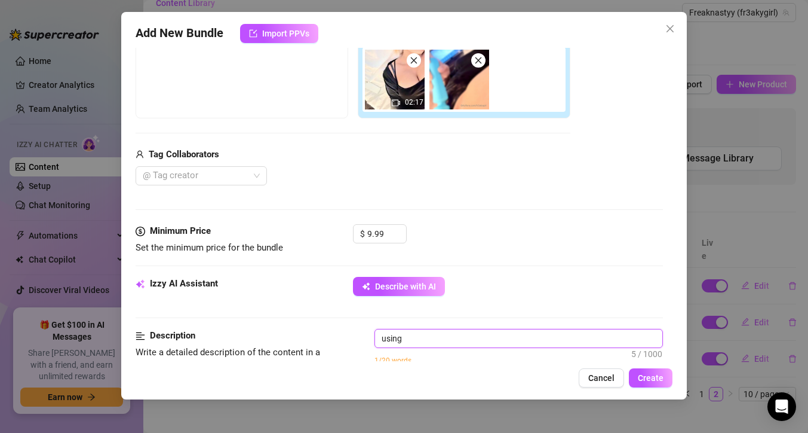
type textarea "using m"
type textarea "using my"
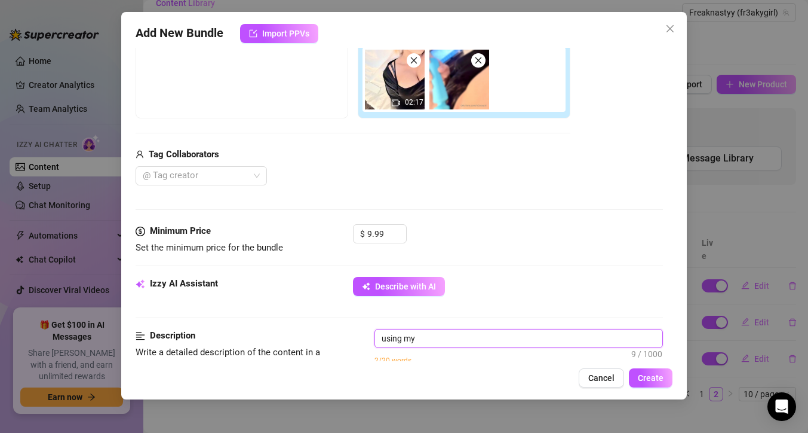
type textarea "using my v"
type textarea "using my vi"
type textarea "using my vib"
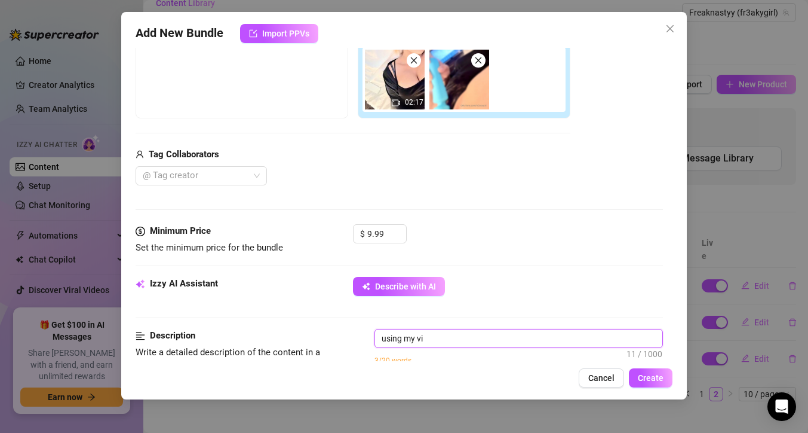
type textarea "using my vib"
type textarea "using my vibr"
type textarea "using my vibra"
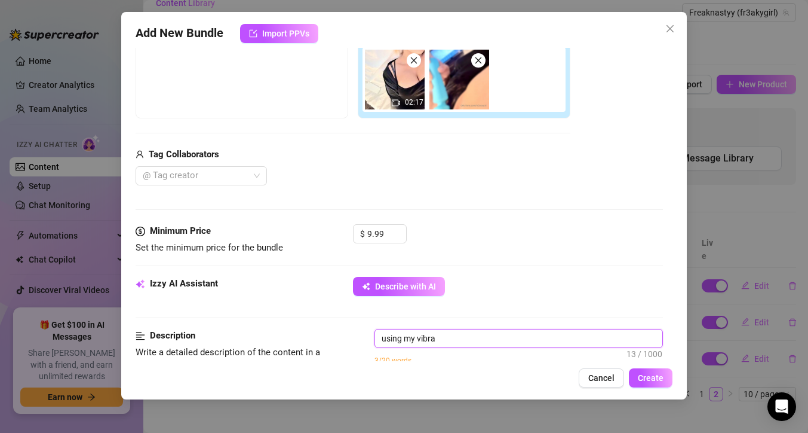
type textarea "using my vibrat"
type textarea "using my vibrato"
type textarea "using my vibratot"
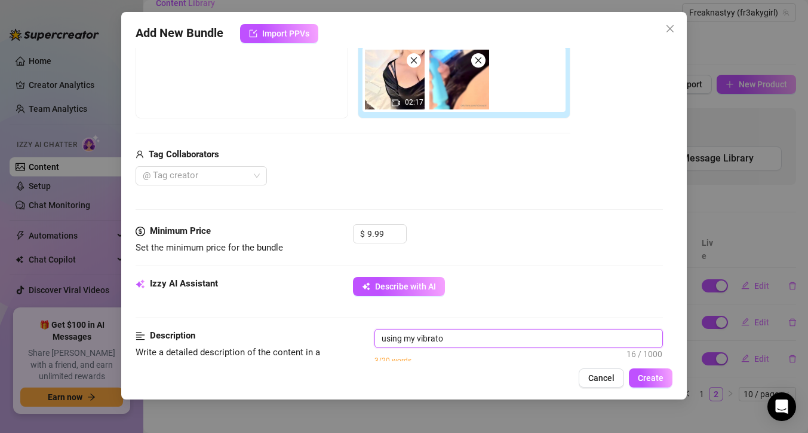
type textarea "using my vibratot"
type textarea "using my vibratot t"
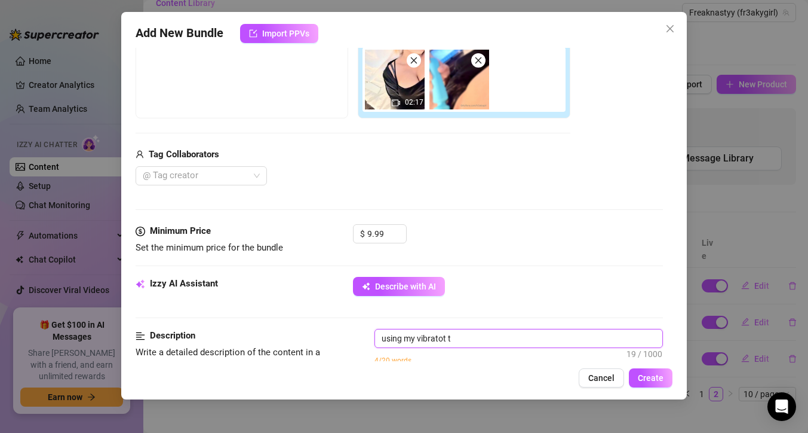
type textarea "using my vibratot to"
type textarea "using my vibratot to\"
type textarea "using my vibratot to"
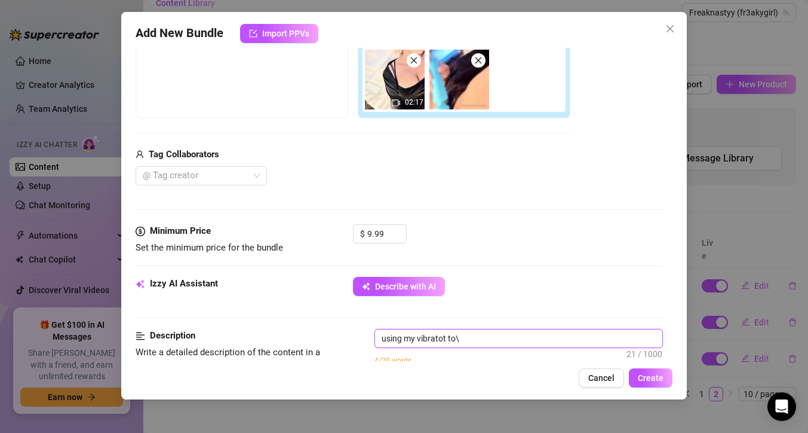
type textarea "using my vibratot to"
type textarea "using my vibratot t"
type textarea "using my vibratot"
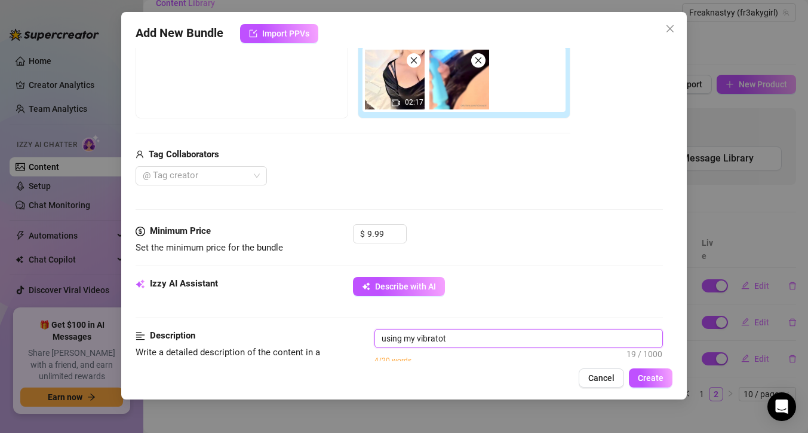
type textarea "using my vibratot"
type textarea "using my vibrato"
type textarea "using my vibrat"
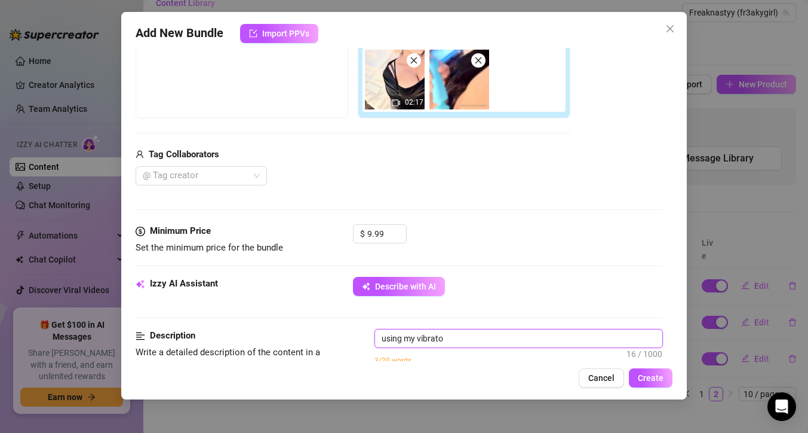
type textarea "using my vibrat"
type textarea "using my vibra"
type textarea "using my vibrat"
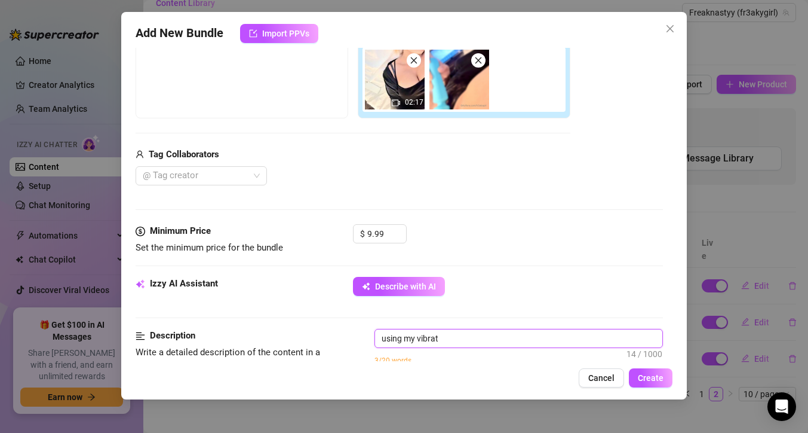
type textarea "using my vibrato"
type textarea "using my vibrator"
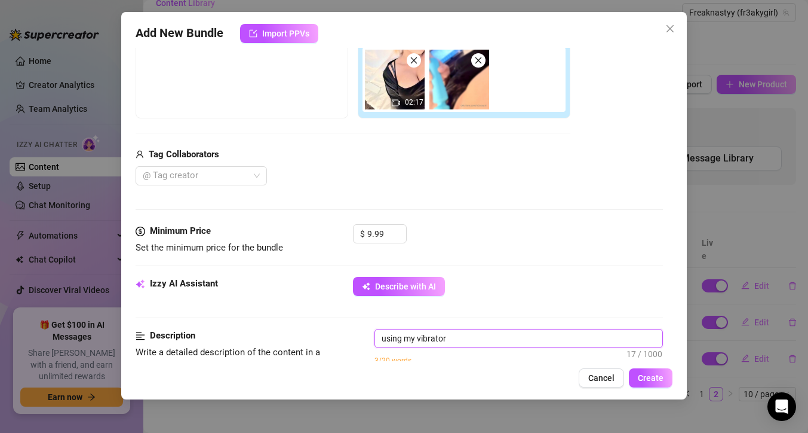
type textarea "using my vibrator"
type textarea "using my vibrator o"
type textarea "using my vibrator"
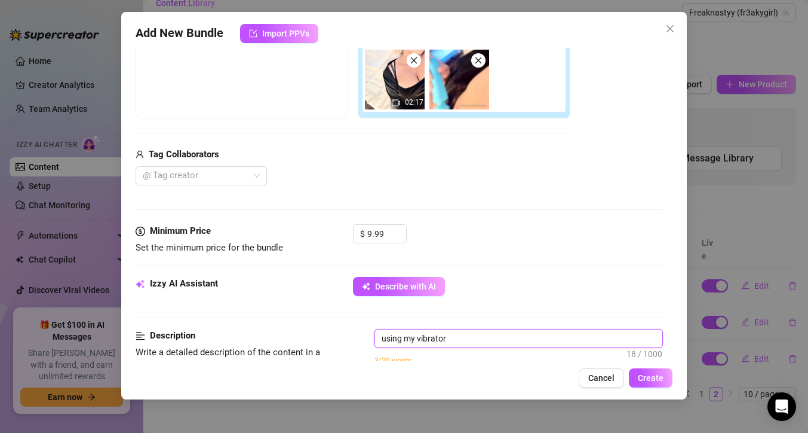
type textarea "using my vibrator t"
type textarea "using my vibrator to"
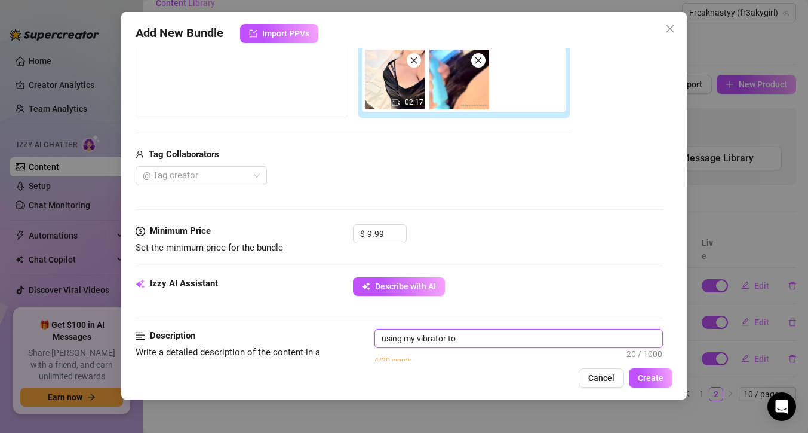
type textarea "using my vibrator to"
type textarea "using my vibrator to h"
type textarea "using my vibrator to ha"
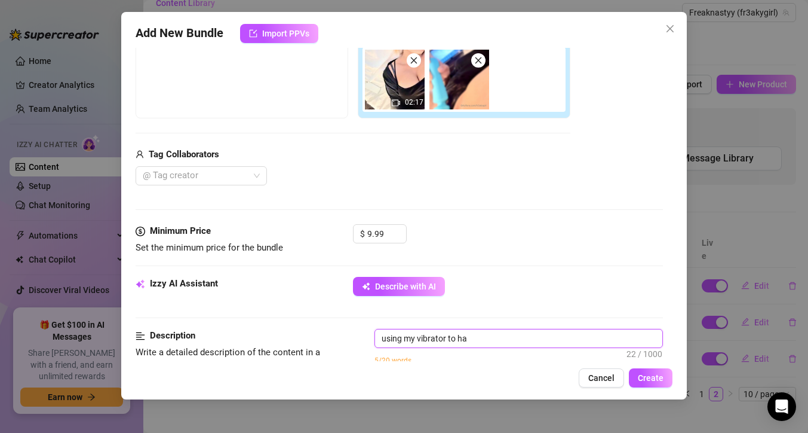
type textarea "using my vibrator to hav"
type textarea "using my vibrator to have"
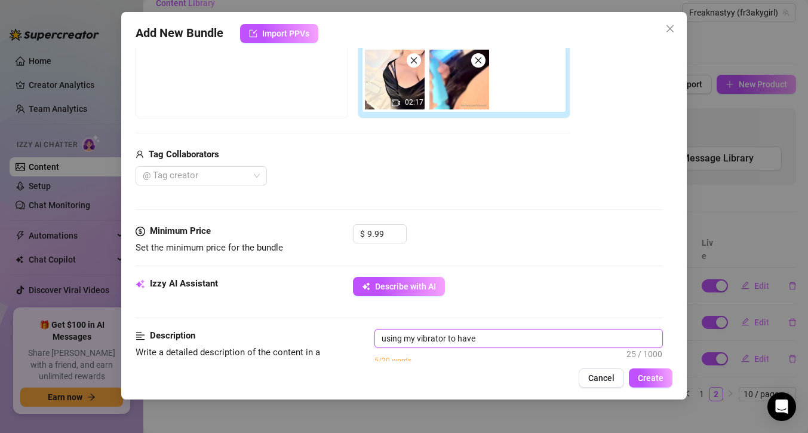
type textarea "using my vibrator to have"
type textarea "using my vibrator to have a"
type textarea "using my vibrator to have a o"
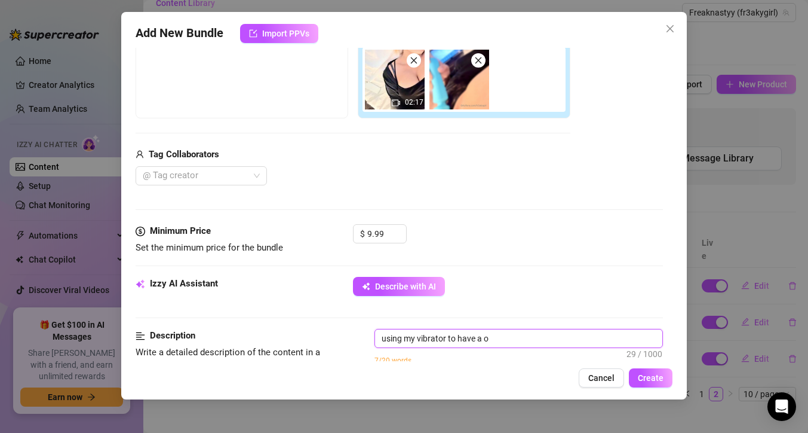
type textarea "using my vibrator to have a or"
type textarea "using my vibrator to have a org"
type textarea "using my vibrator to have a orga"
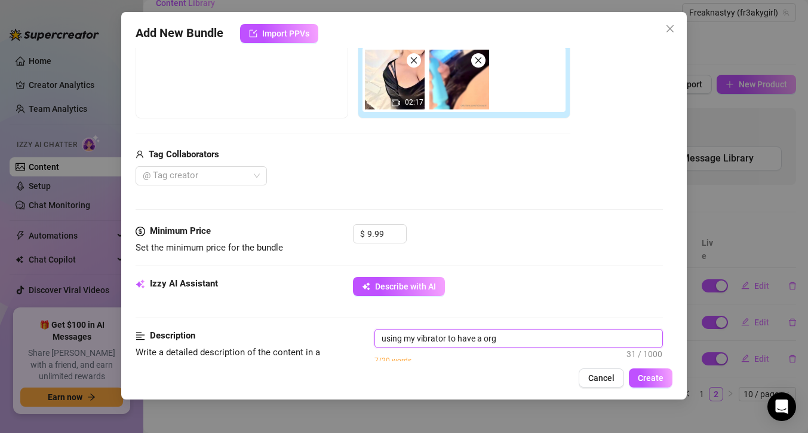
type textarea "using my vibrator to have a orga"
type textarea "using my vibrator to have a orgas"
type textarea "using my vibrator to have a orgasm"
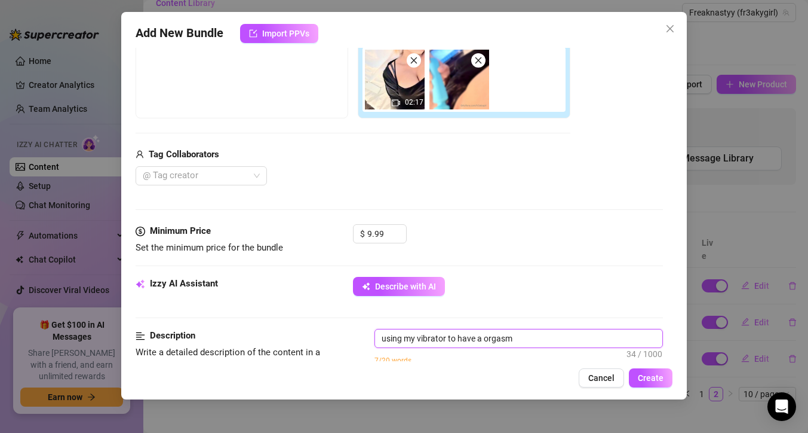
type textarea "using my vibrator to have a orgasm"
type textarea "using my vibrator to have a orgasm u"
type textarea "using my vibrator to have a orgasm un"
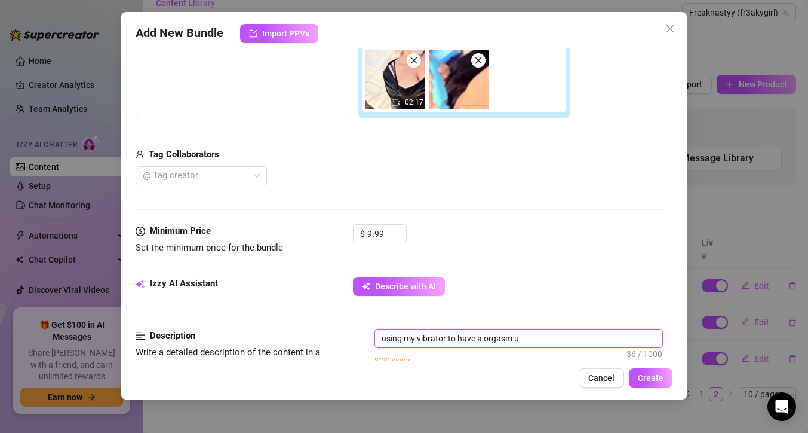
type textarea "using my vibrator to have a orgasm un"
type textarea "using my vibrator to have a orgasm unt"
type textarea "using my vibrator to have a orgasm unti"
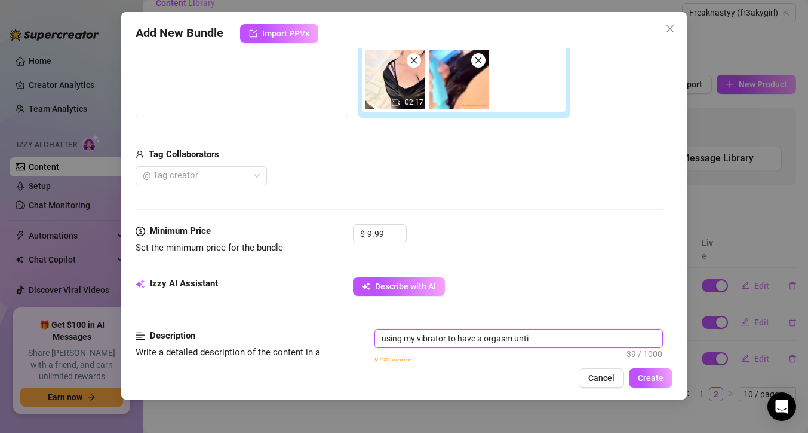
type textarea "using my vibrator to have a orgasm until"
type textarea "using my vibrator to have a orgasm untill"
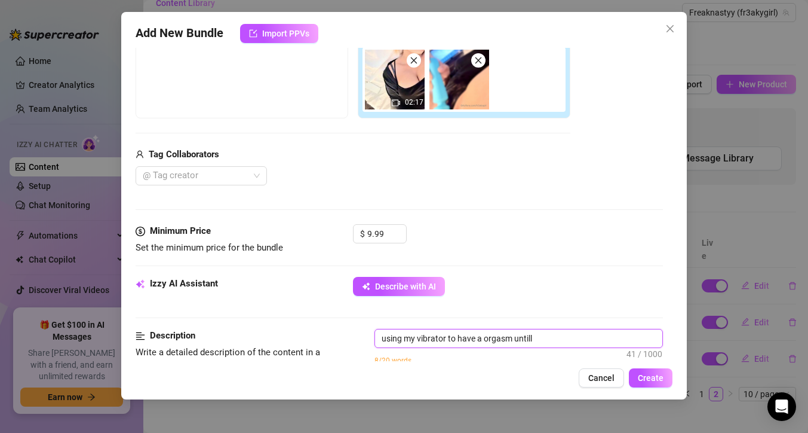
type textarea "using my vibrator to have a orgasm untill"
type textarea "using my vibrator to have a orgasm untill i"
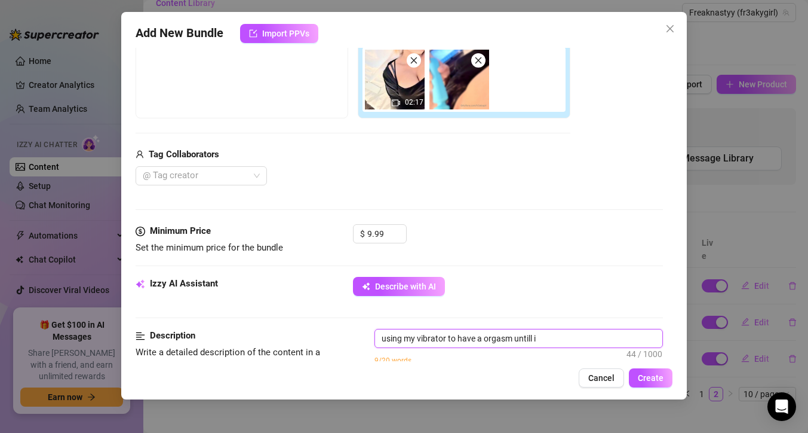
type textarea "using my vibrator to have a orgasm untill i c"
type textarea "using my vibrator to have a orgasm untill i cu"
type textarea "using my vibrator to have a orgasm untill i cum"
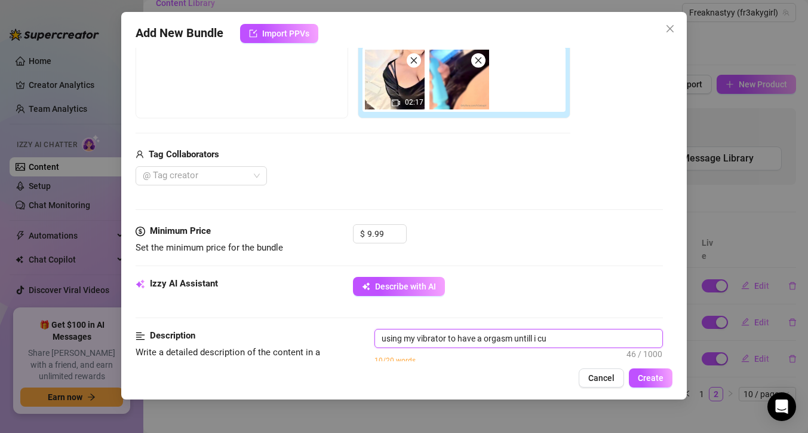
type textarea "using my vibrator to have a orgasm untill i cum"
type textarea "using my vibrator to have a orgasm untill i cum e"
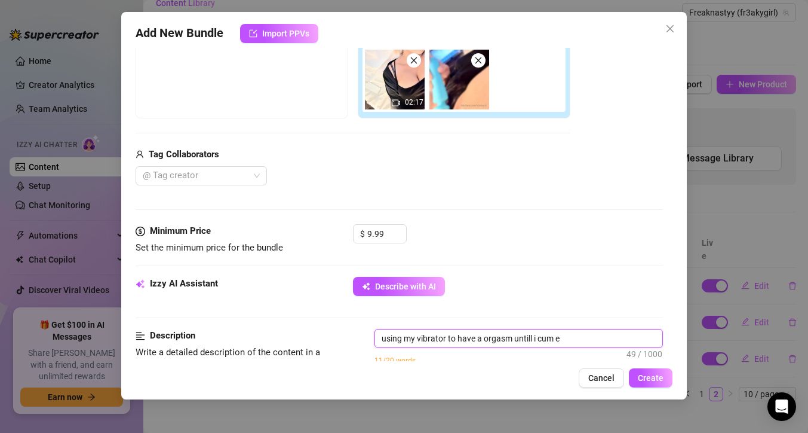
type textarea "using my vibrator to have a orgasm untill i cum ev"
type textarea "using my vibrator to have a orgasm untill i cum eve"
type textarea "using my vibrator to have a orgasm untill i cum ever"
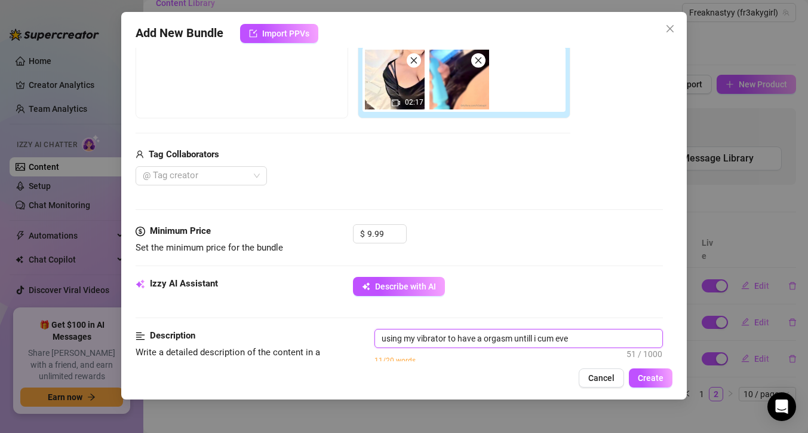
type textarea "using my vibrator to have a orgasm untill i cum ever"
type textarea "using my vibrator to have a orgasm untill i cum everh"
type textarea "using my vibrator to have a orgasm untill i cum everhy"
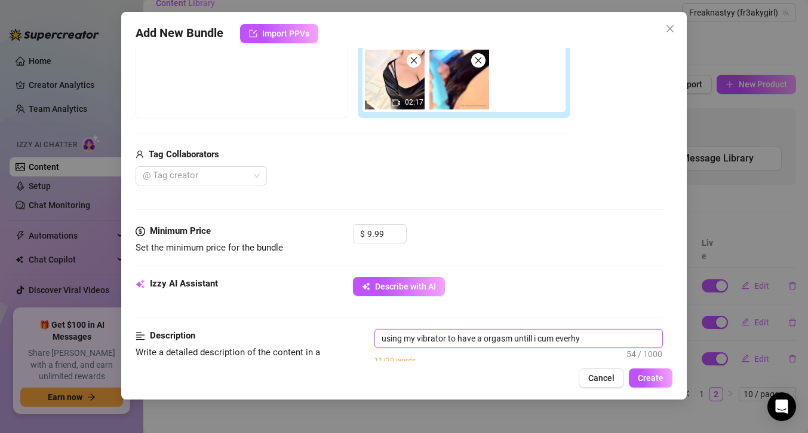
type textarea "using my vibrator to have a orgasm untill i cum everh"
type textarea "using my vibrator to have a orgasm untill i cum ever"
type textarea "using my vibrator to have a orgasm untill i cum every"
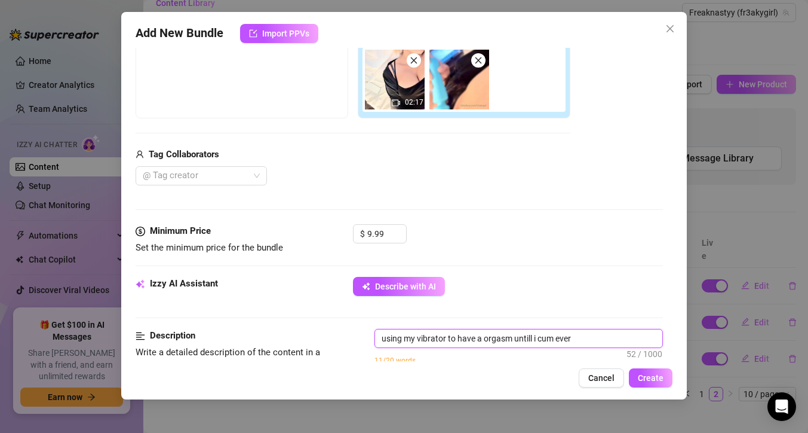
type textarea "using my vibrator to have a orgasm untill i cum every"
type textarea "using my vibrator to have a orgasm untill i cum everyw"
type textarea "using my vibrator to have a orgasm untill i cum everywh"
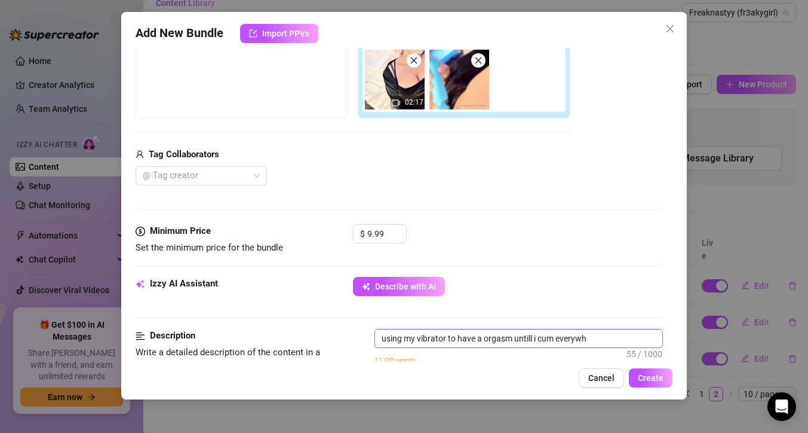
type textarea "using my vibrator to have a orgasm untill i cum everywhe"
type textarea "using my vibrator to have a orgasm untill i cum everywher"
type textarea "using my vibrator to have a orgasm untill i cum everywhere"
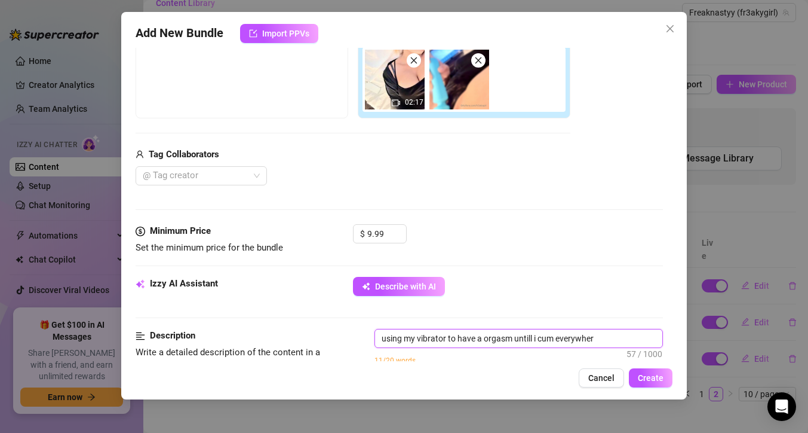
type textarea "using my vibrator to have a orgasm untill i cum everywhere"
type textarea "using my vibrator to have a orgasm untill i cum everywhere a"
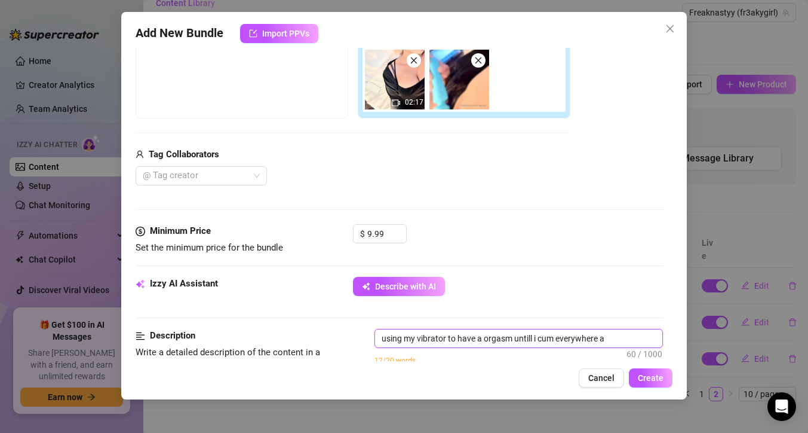
type textarea "using my vibrator to have a orgasm untill i cum everywhere an"
type textarea "using my vibrator to have a orgasm untill i cum everywhere and"
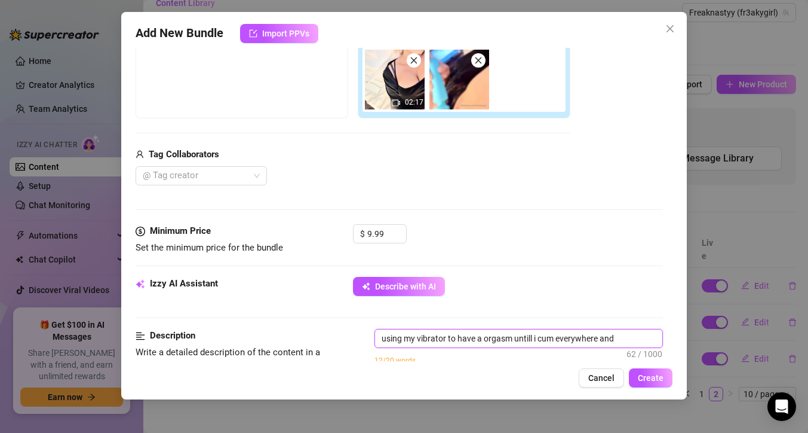
type textarea "using my vibrator to have a orgasm untill i cum everywhere and"
type textarea "using my vibrator to have a orgasm untill i cum everywhere and m"
type textarea "using my vibrator to have a orgasm untill i cum everywhere and ma"
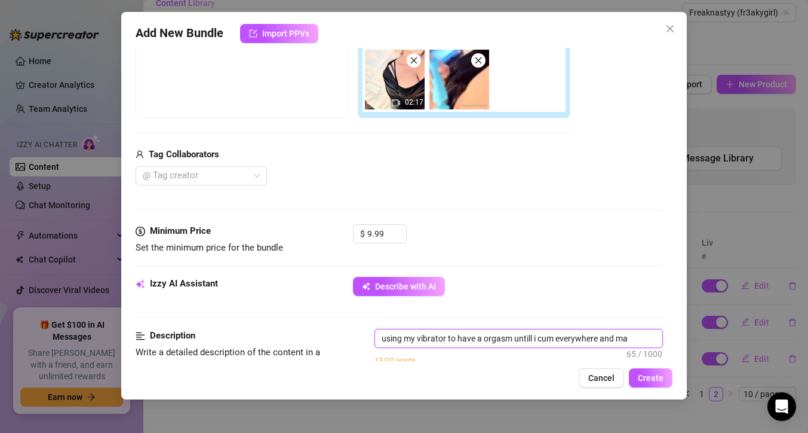
type textarea "using my vibrator to have a orgasm untill i cum everywhere and mak"
type textarea "using my vibrator to have a orgasm untill i cum everywhere and make"
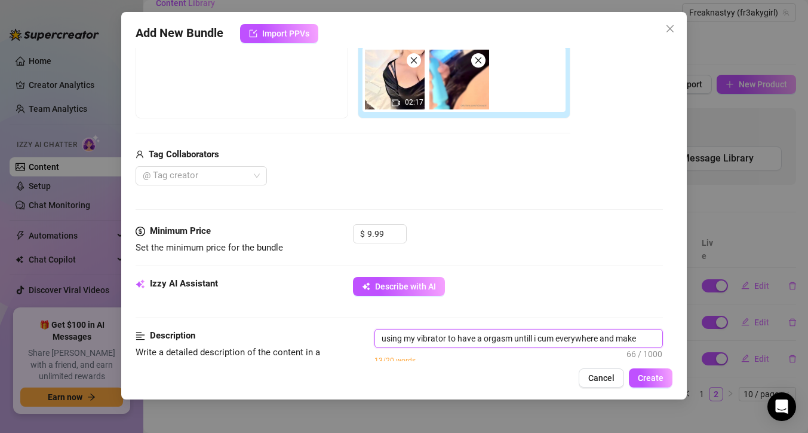
type textarea "using my vibrator to have a orgasm untill i cum everywhere and make"
type textarea "using my vibrator to have a orgasm untill i cum everywhere and make m"
type textarea "using my vibrator to have a orgasm untill i cum everywhere and make my"
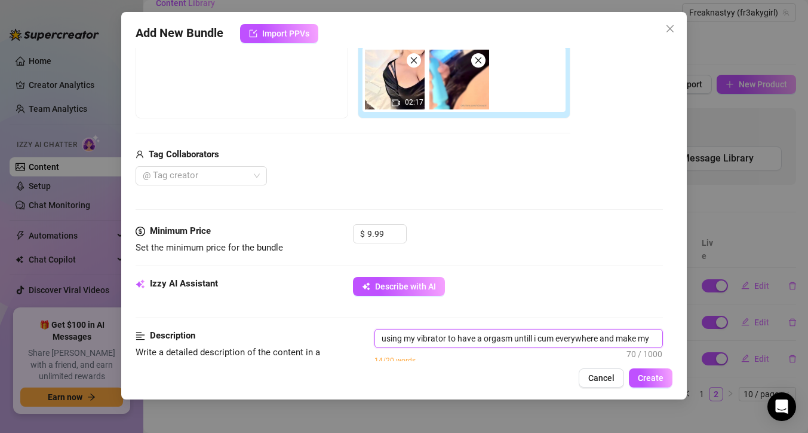
type textarea "using my vibrator to have a orgasm untill i cum everywhere and make mys"
type textarea "using my vibrator to have a orgasm untill i cum everywhere and make mysl"
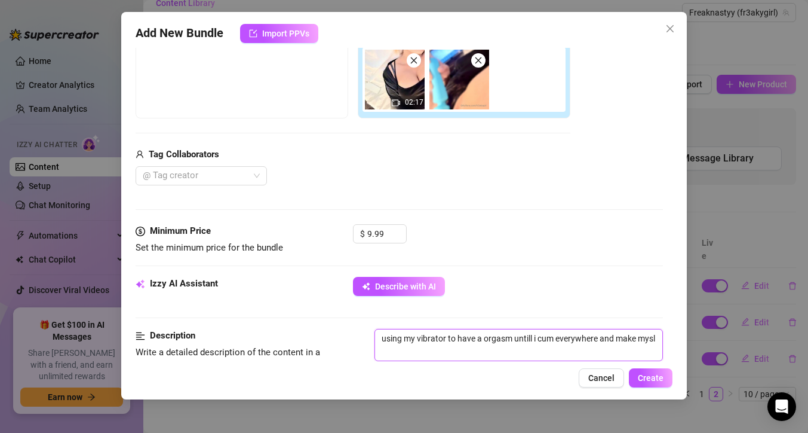
type textarea "using my vibrator to have a orgasm untill i cum everywhere and make mys"
type textarea "using my vibrator to have a orgasm untill i cum everywhere and make myse"
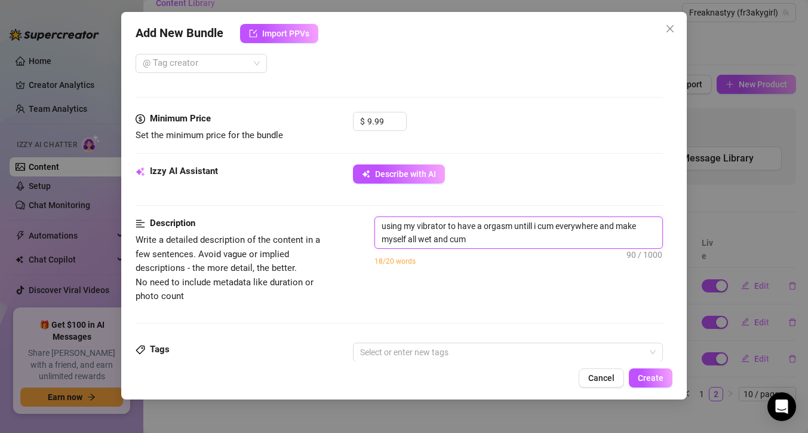
scroll to position [335, 0]
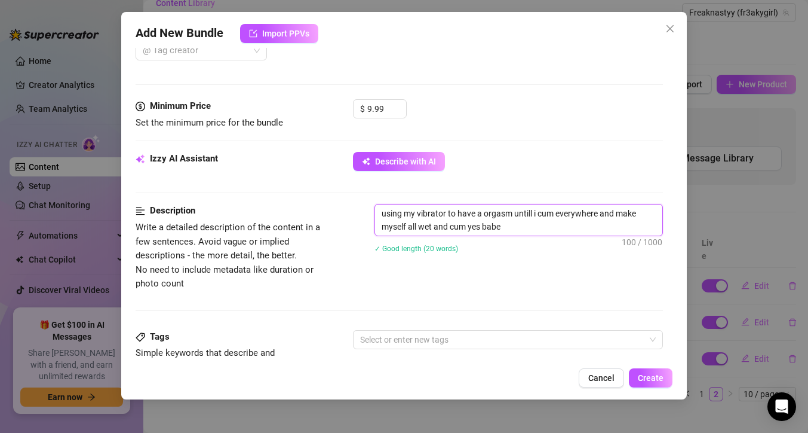
click at [507, 222] on textarea "using my vibrator to have a orgasm untill i cum everywhere and make myself all …" at bounding box center [518, 219] width 287 height 31
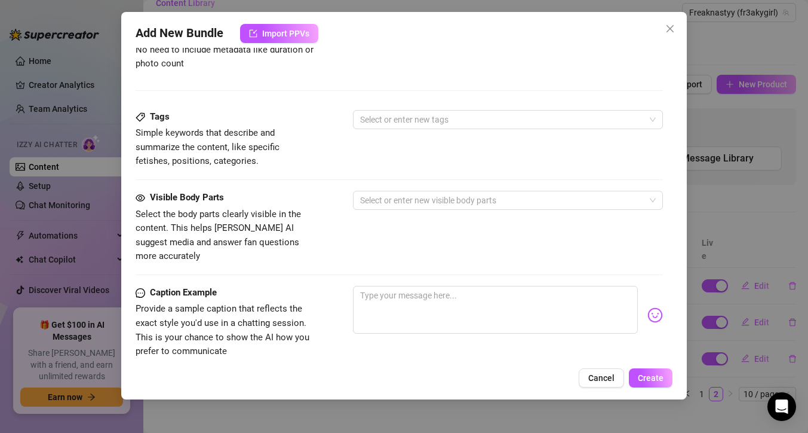
scroll to position [556, 0]
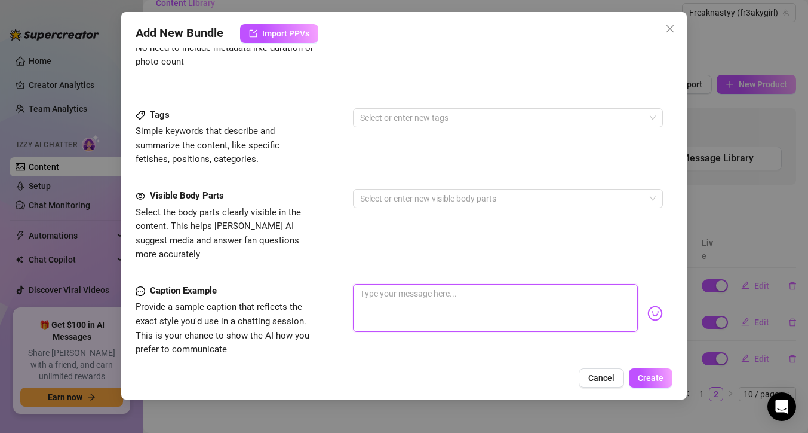
click at [577, 290] on textarea at bounding box center [495, 308] width 285 height 48
paste textarea "using my vibrator to have a orgasm untill i cum everywhere and make myself all …"
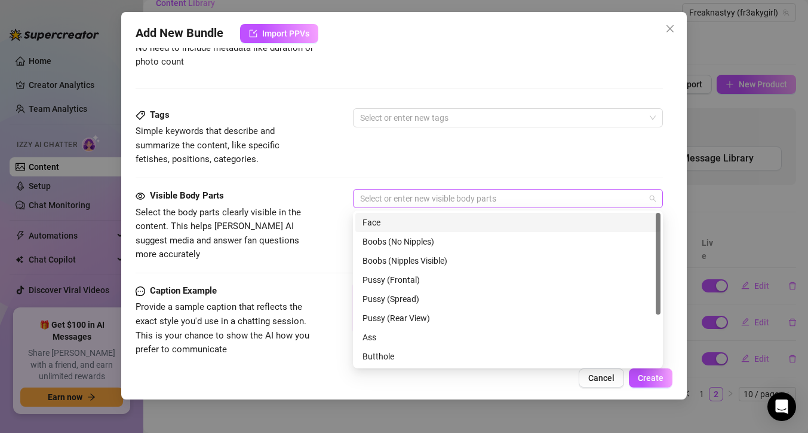
click at [446, 200] on div at bounding box center [501, 198] width 293 height 17
click at [442, 227] on div "Face" at bounding box center [508, 222] width 291 height 13
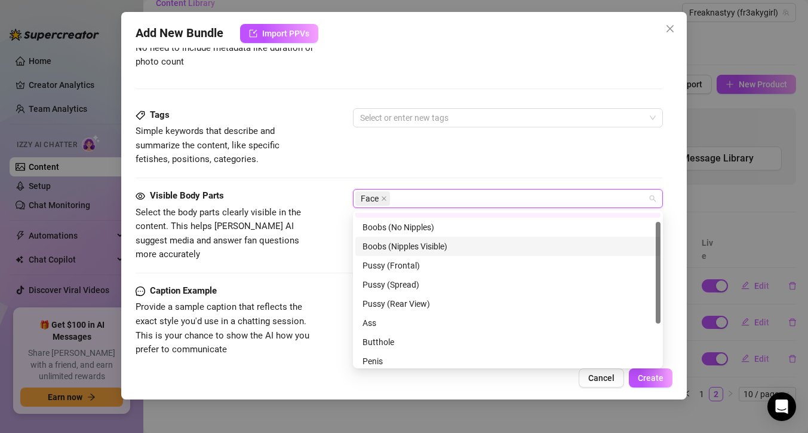
scroll to position [16, 0]
click at [441, 267] on div "Pussy (Frontal)" at bounding box center [508, 263] width 291 height 13
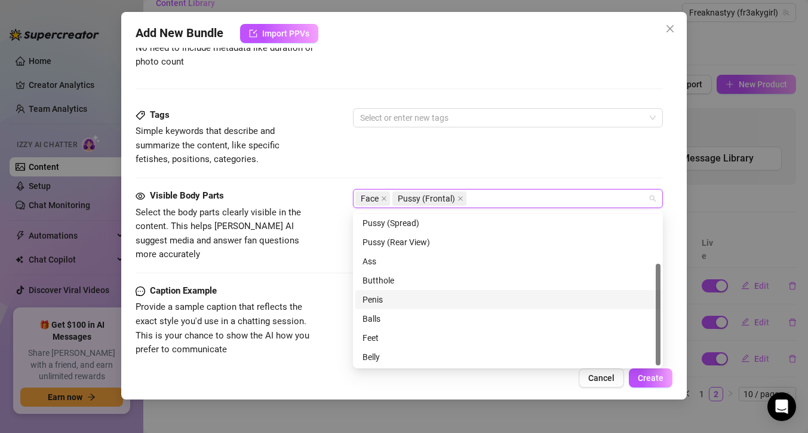
scroll to position [76, 0]
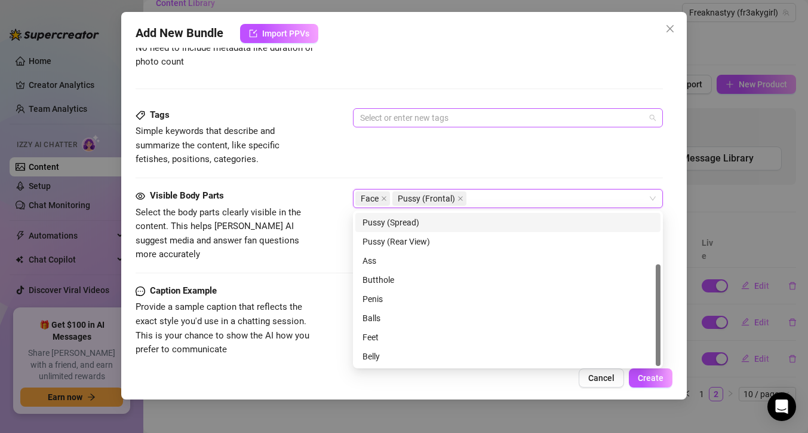
click at [459, 120] on div at bounding box center [501, 117] width 293 height 17
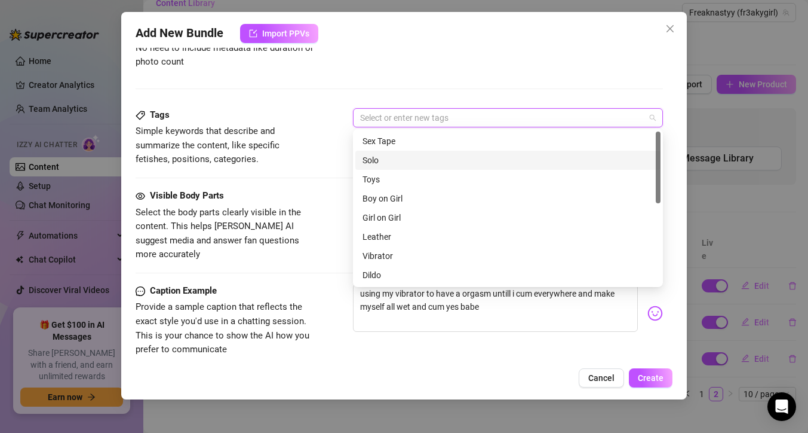
click at [454, 159] on div "Solo" at bounding box center [508, 160] width 291 height 13
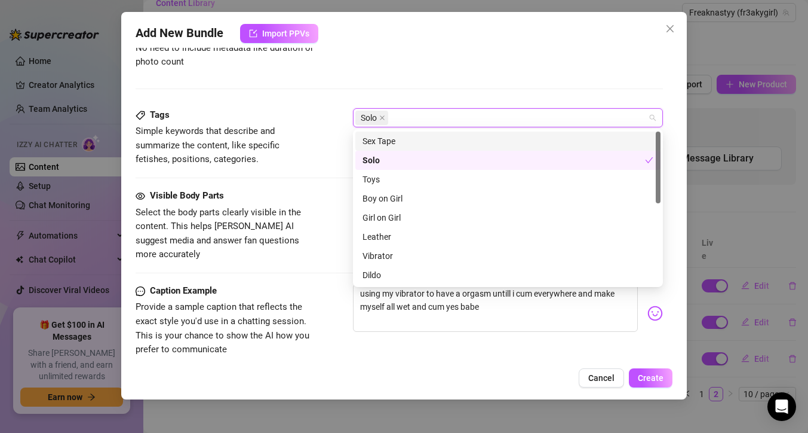
click at [454, 143] on div "Sex Tape" at bounding box center [508, 140] width 291 height 13
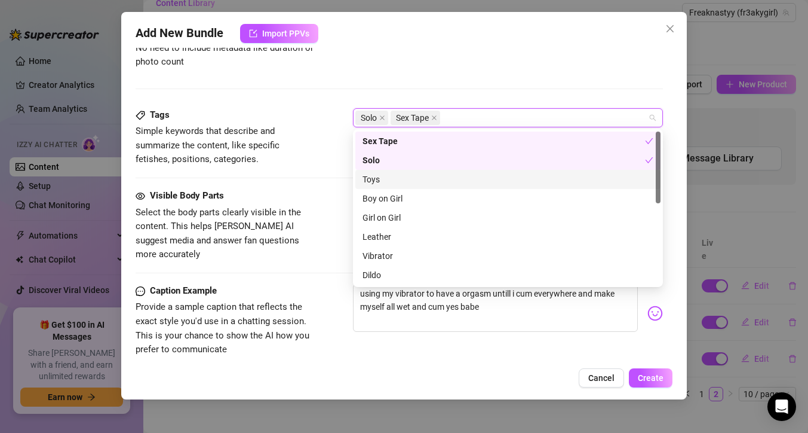
click at [433, 183] on div "Toys" at bounding box center [508, 179] width 291 height 13
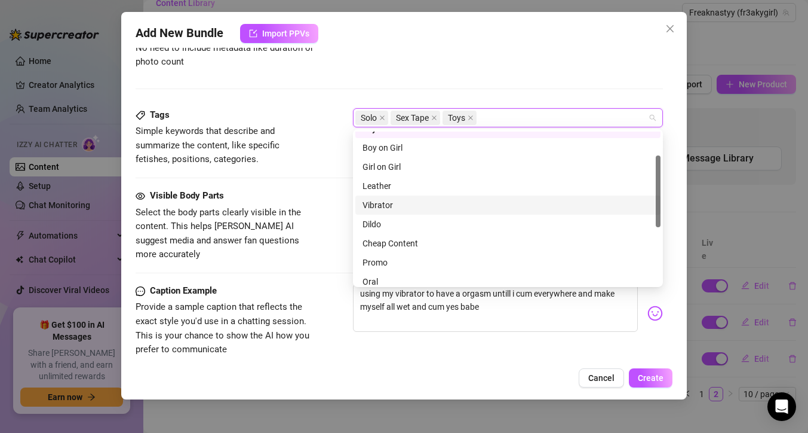
scroll to position [57, 0]
click at [459, 203] on div "Vibrator" at bounding box center [508, 198] width 291 height 13
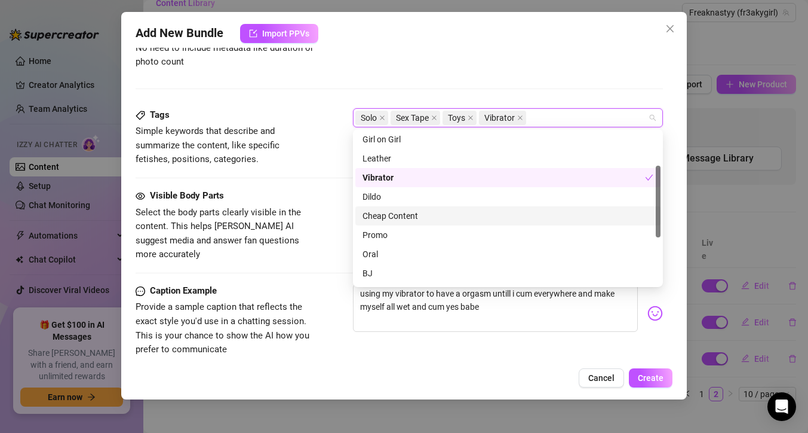
scroll to position [80, 0]
click at [465, 210] on div "Cheap Content" at bounding box center [508, 213] width 291 height 13
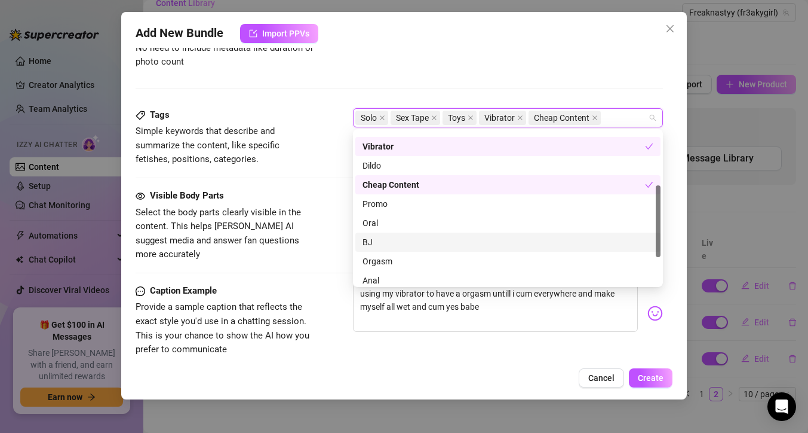
scroll to position [116, 0]
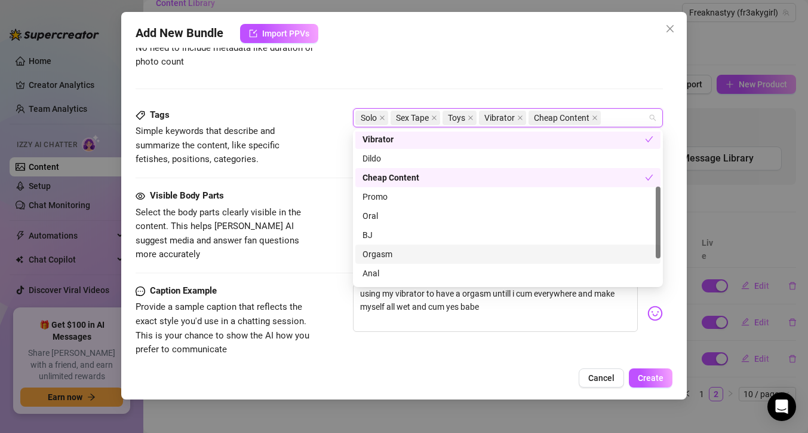
click at [516, 260] on div "Orgasm" at bounding box center [507, 253] width 305 height 19
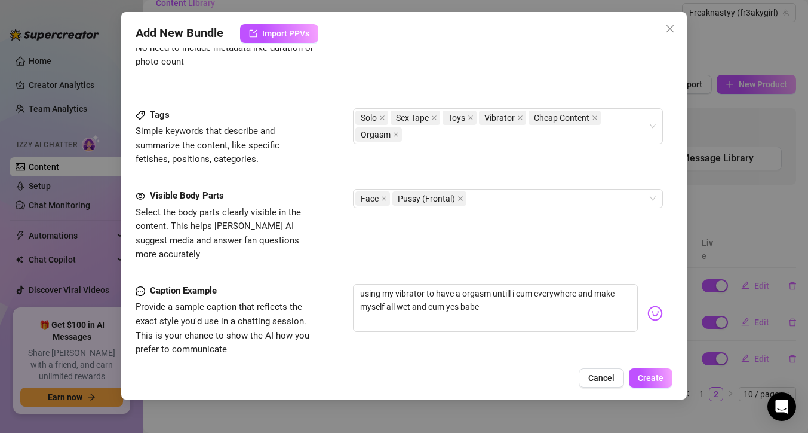
click at [637, 351] on div "Caption Example Provide a sample caption that reflects the exact style you'd us…" at bounding box center [400, 331] width 528 height 95
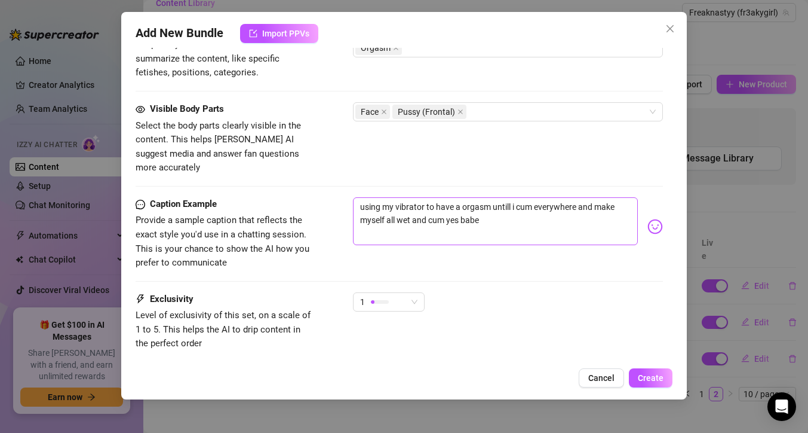
scroll to position [707, 0]
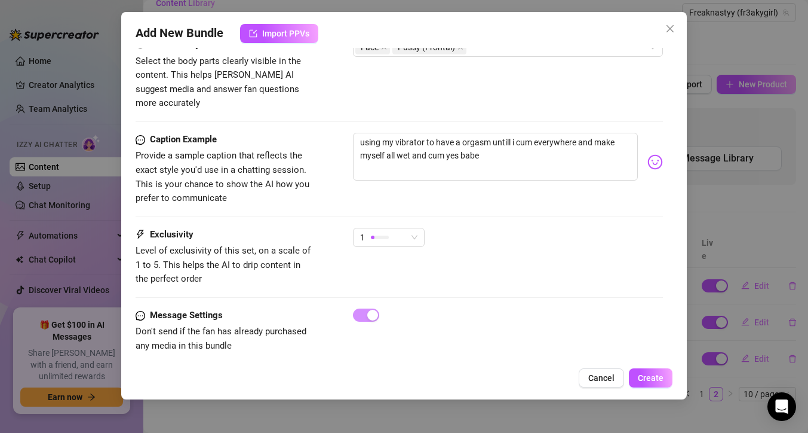
click at [427, 228] on div "1" at bounding box center [508, 243] width 310 height 30
click at [422, 228] on div "1" at bounding box center [389, 237] width 72 height 19
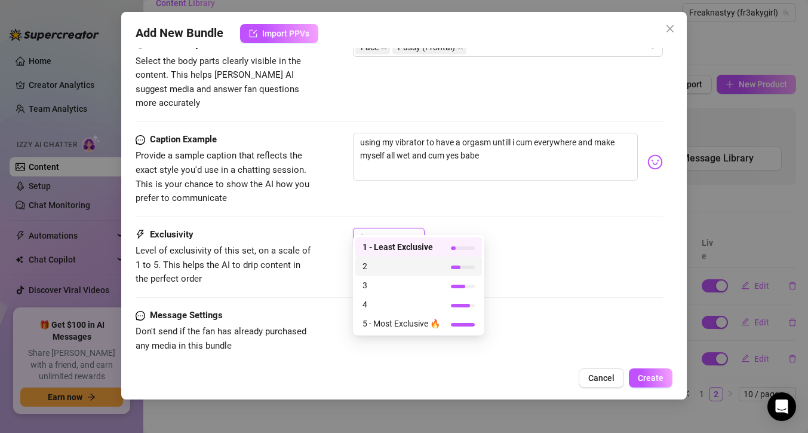
click at [434, 259] on span "2" at bounding box center [402, 265] width 78 height 13
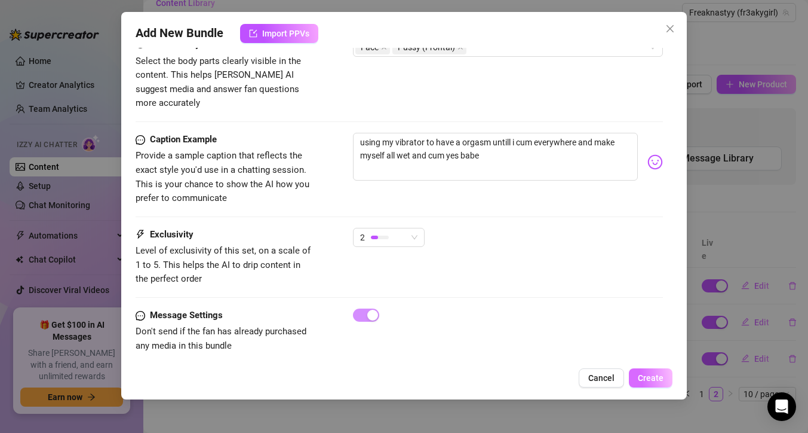
click at [654, 375] on span "Create" at bounding box center [651, 378] width 26 height 10
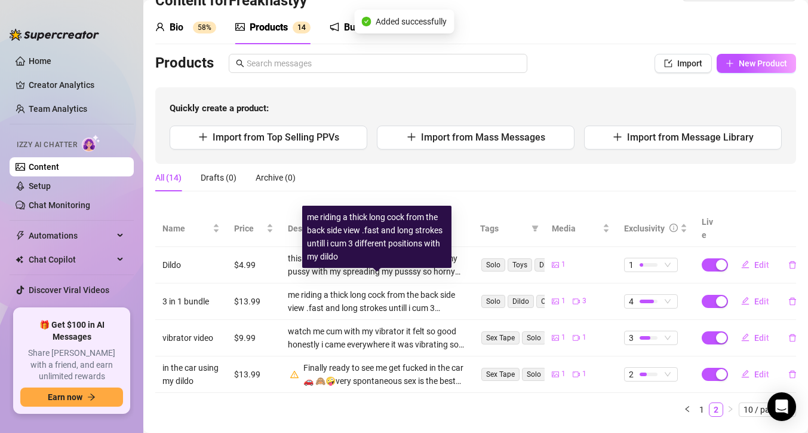
scroll to position [51, 0]
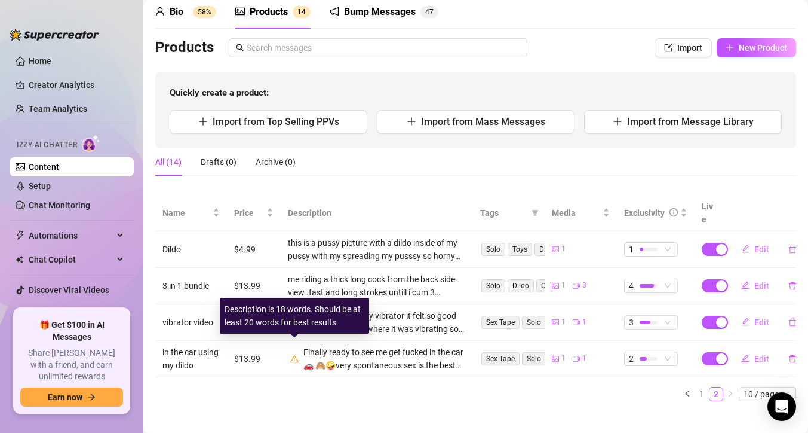
click at [294, 354] on icon "warning" at bounding box center [294, 357] width 8 height 7
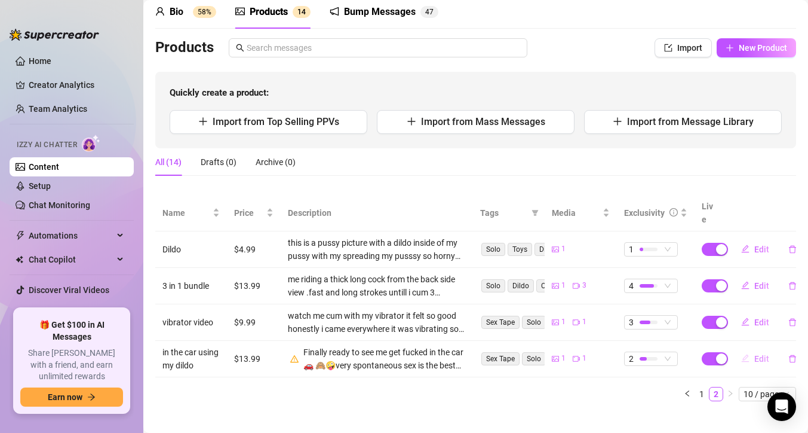
click at [755, 354] on span "Edit" at bounding box center [762, 359] width 15 height 10
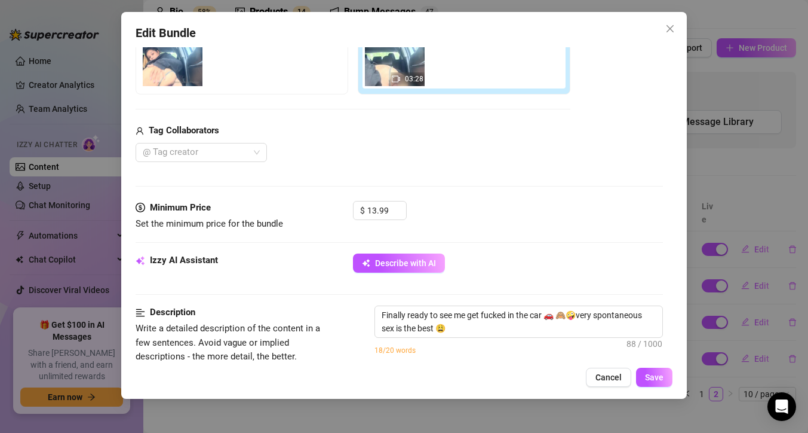
scroll to position [260, 0]
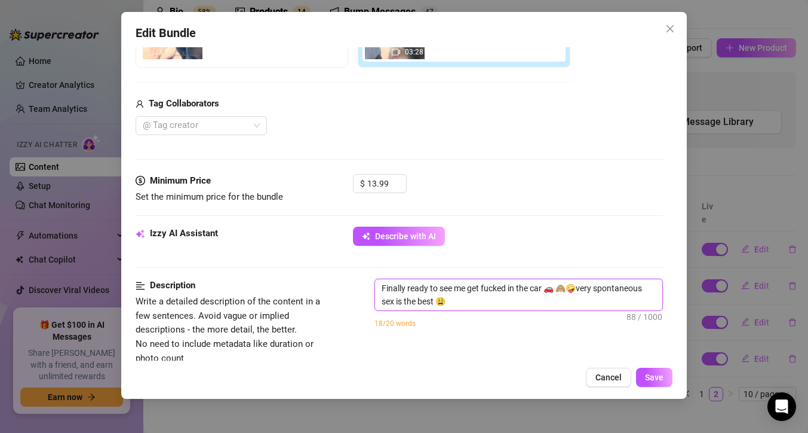
click at [442, 306] on textarea "Finally ready to see me get fucked in the car 🚗 🙈🤪very spontaneous sex is the b…" at bounding box center [518, 294] width 287 height 31
click at [643, 375] on button "Save" at bounding box center [654, 376] width 36 height 19
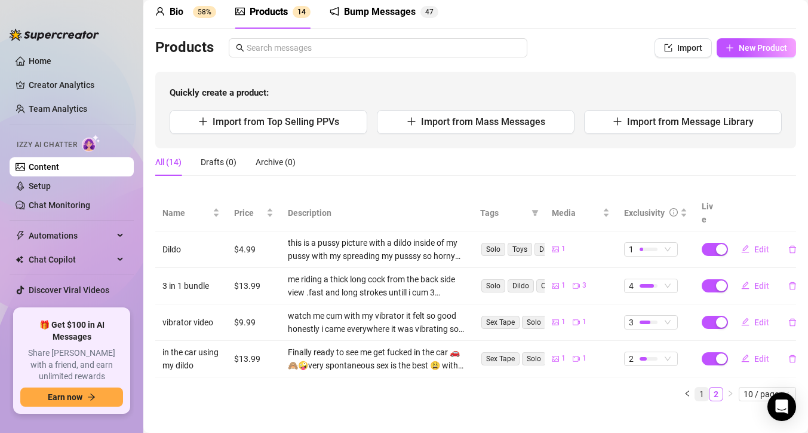
click at [698, 387] on link "1" at bounding box center [701, 393] width 13 height 13
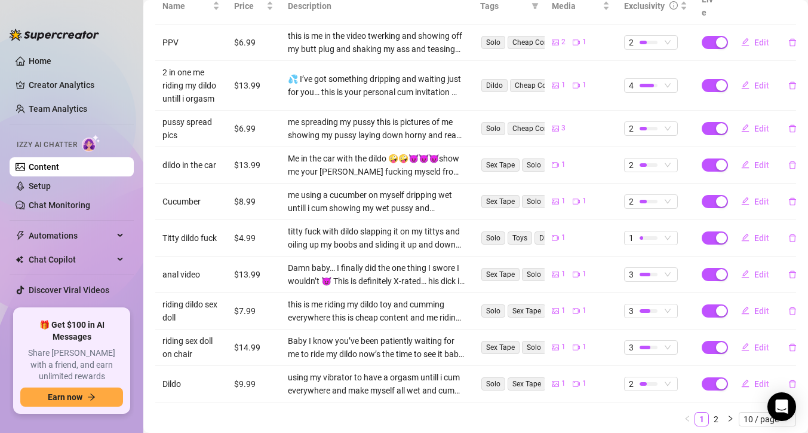
scroll to position [283, 0]
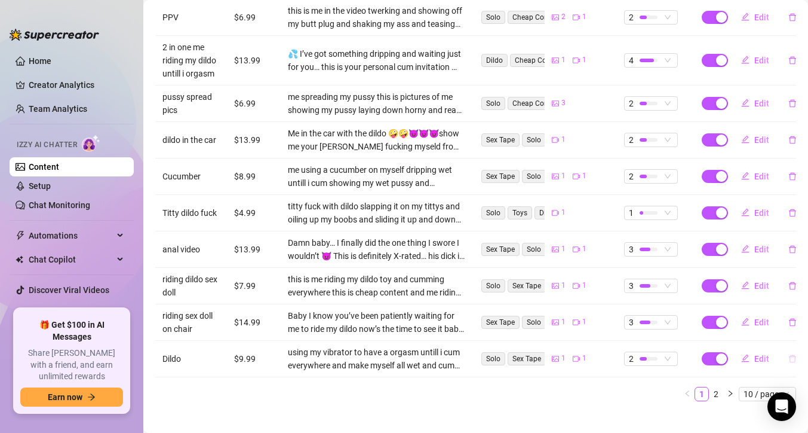
click at [783, 349] on button "button" at bounding box center [792, 358] width 27 height 19
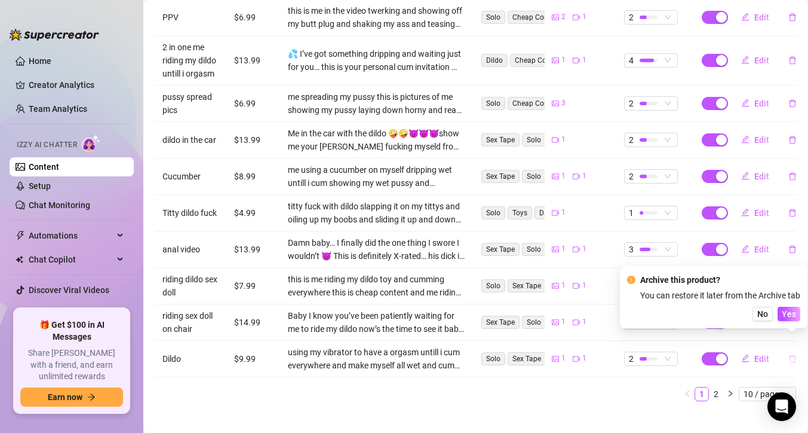
click at [789, 354] on icon "delete" at bounding box center [793, 358] width 8 height 8
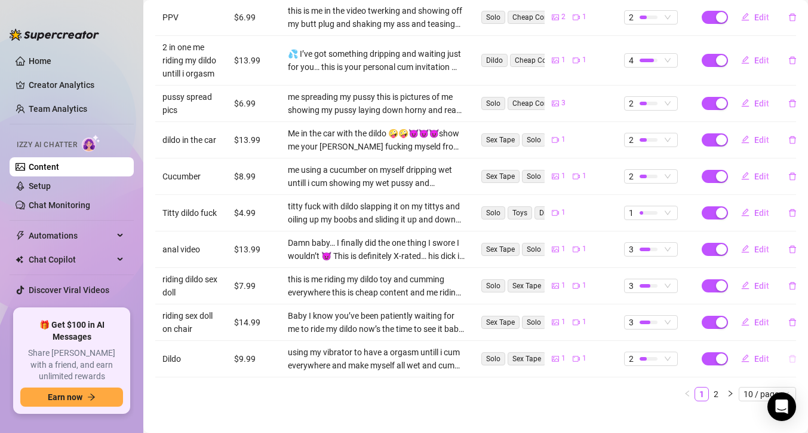
click at [789, 354] on icon "delete" at bounding box center [793, 358] width 8 height 8
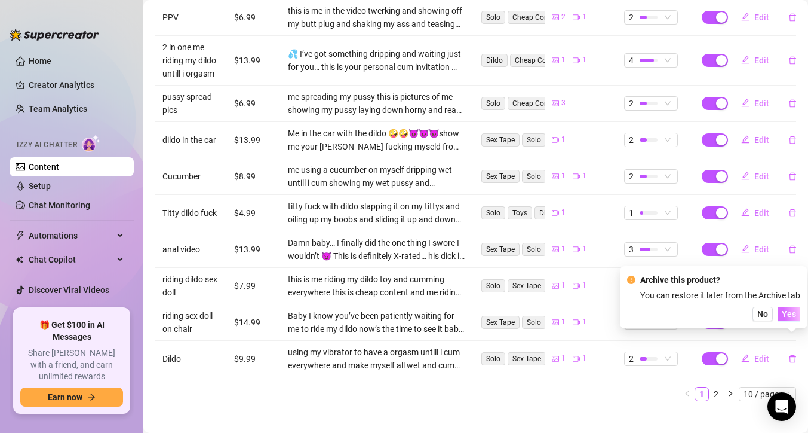
click at [786, 316] on span "Yes" at bounding box center [789, 314] width 14 height 10
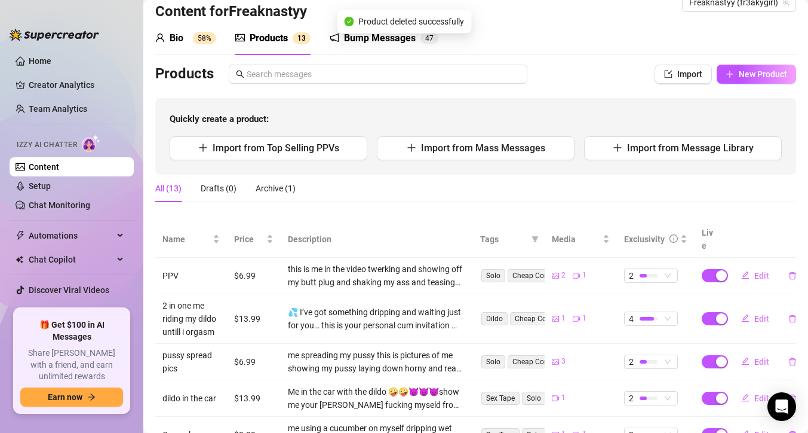
scroll to position [0, 0]
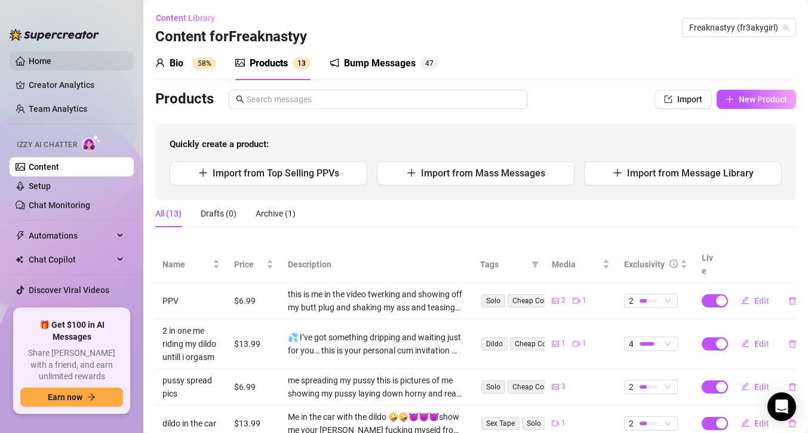
click at [51, 66] on link "Home" at bounding box center [40, 61] width 23 height 10
